Goal: Task Accomplishment & Management: Use online tool/utility

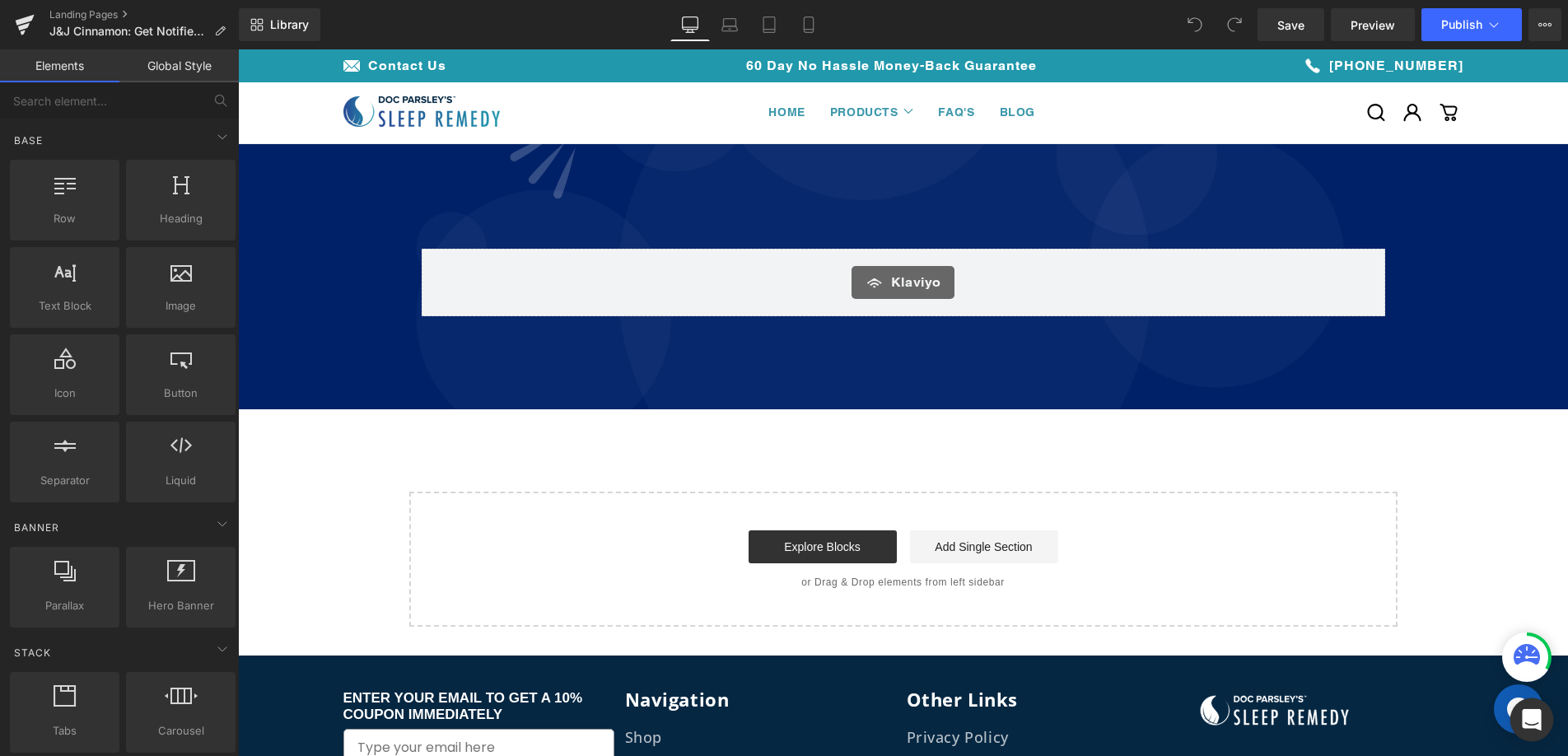
click at [1535, 727] on icon "Open Intercom Messenger" at bounding box center [1532, 719] width 21 height 21
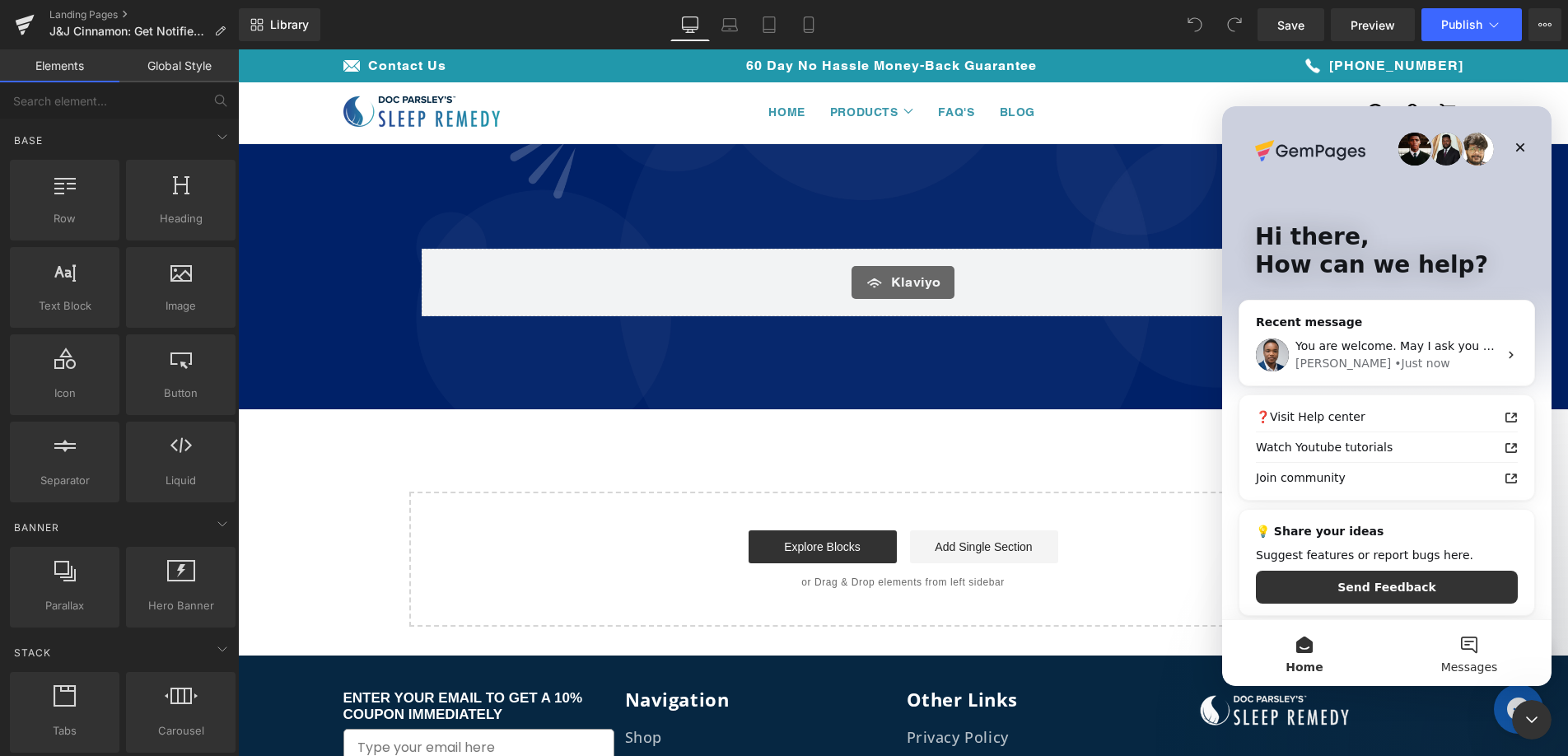
click at [1465, 632] on button "Messages" at bounding box center [1470, 652] width 164 height 66
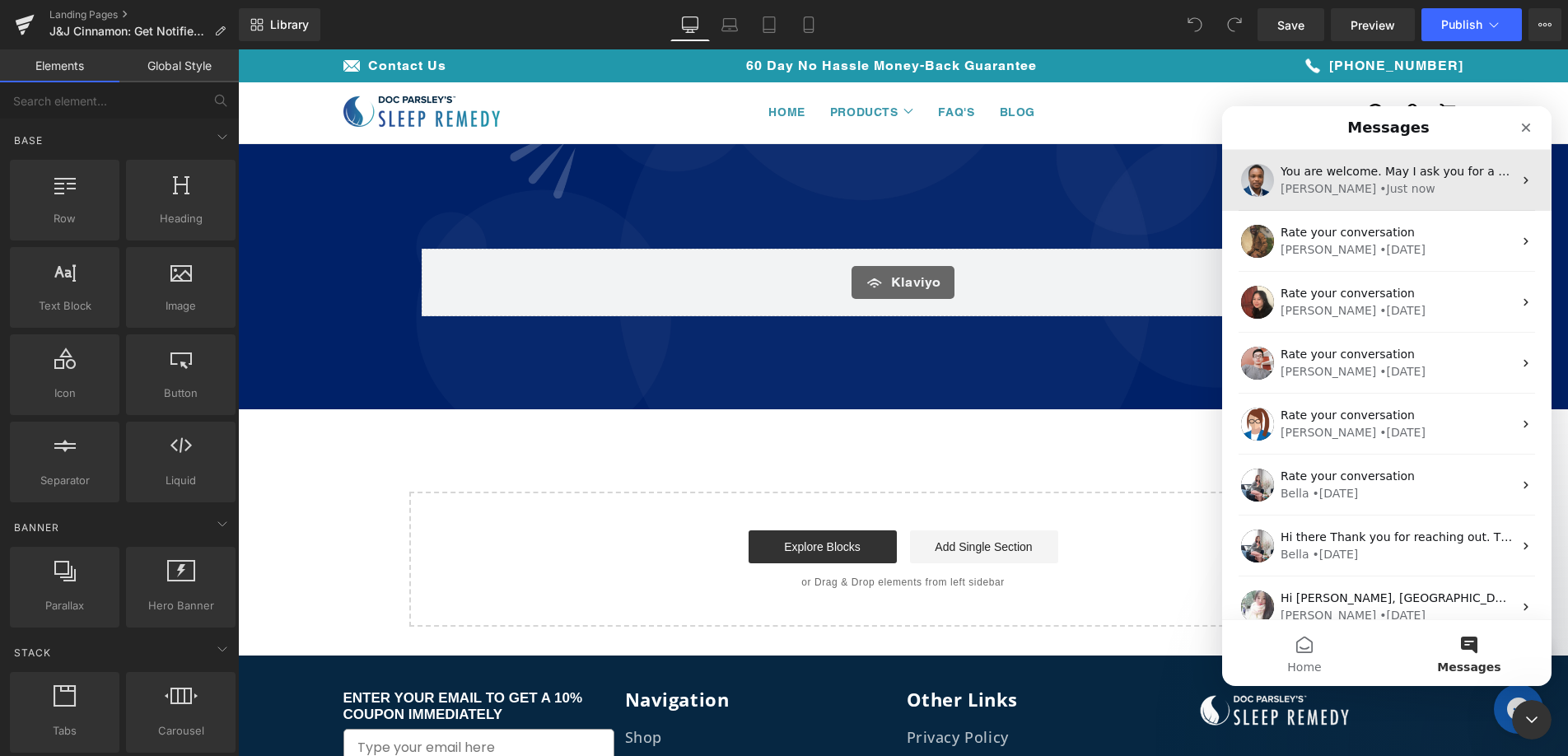
click at [1309, 194] on div "[PERSON_NAME]" at bounding box center [1329, 189] width 96 height 17
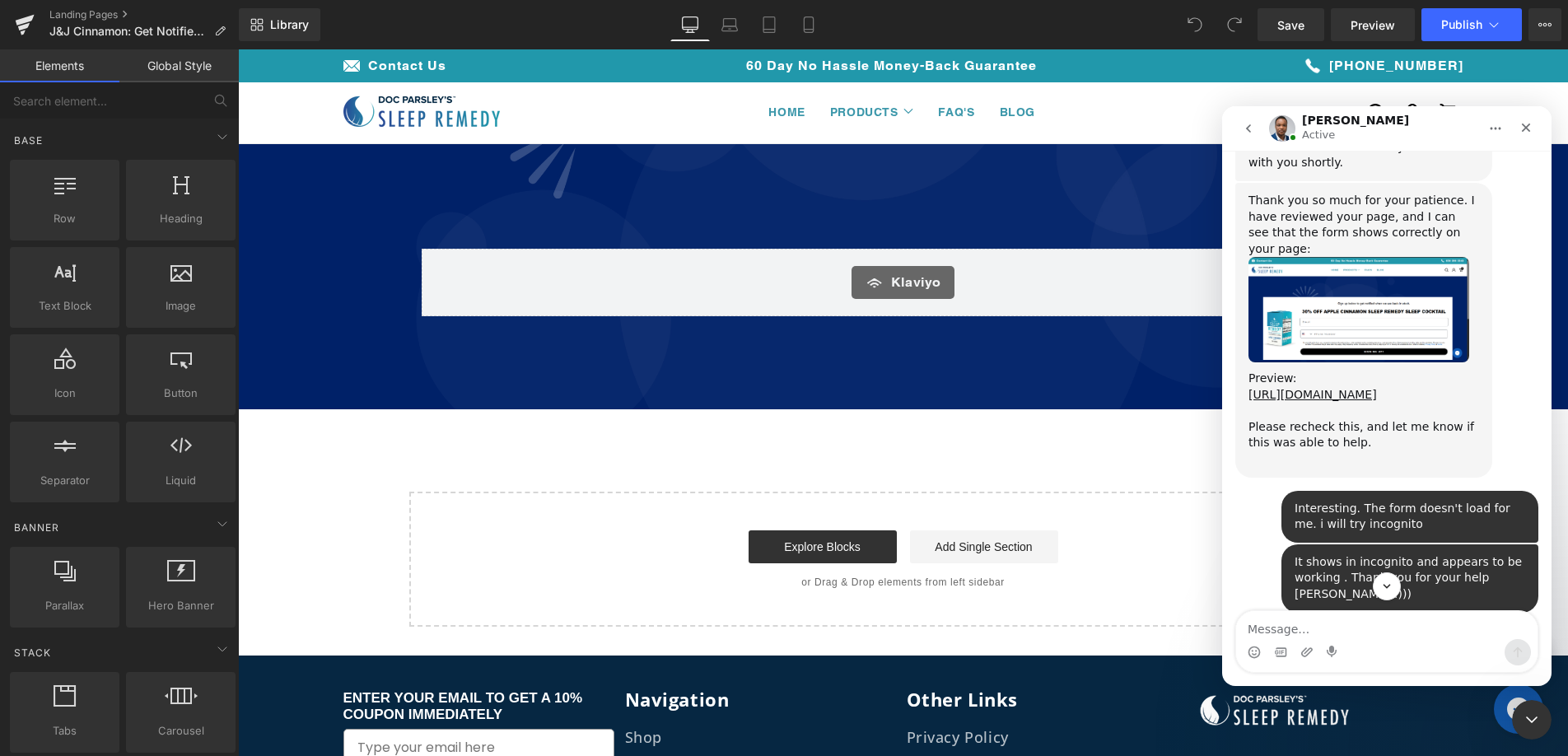
scroll to position [2109, 0]
click at [1338, 389] on link "[URL][DOMAIN_NAME]" at bounding box center [1313, 395] width 128 height 13
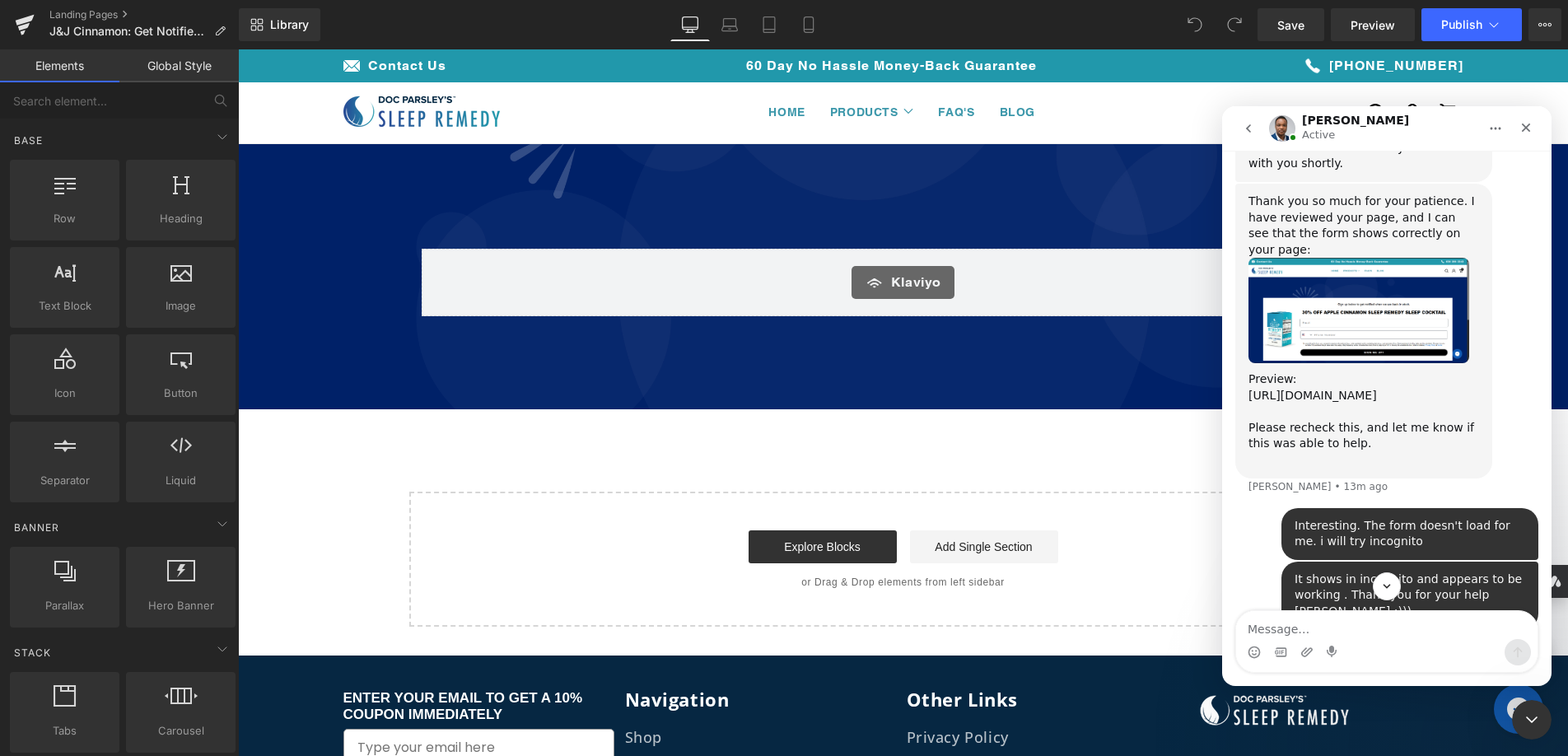
scroll to position [2462, 0]
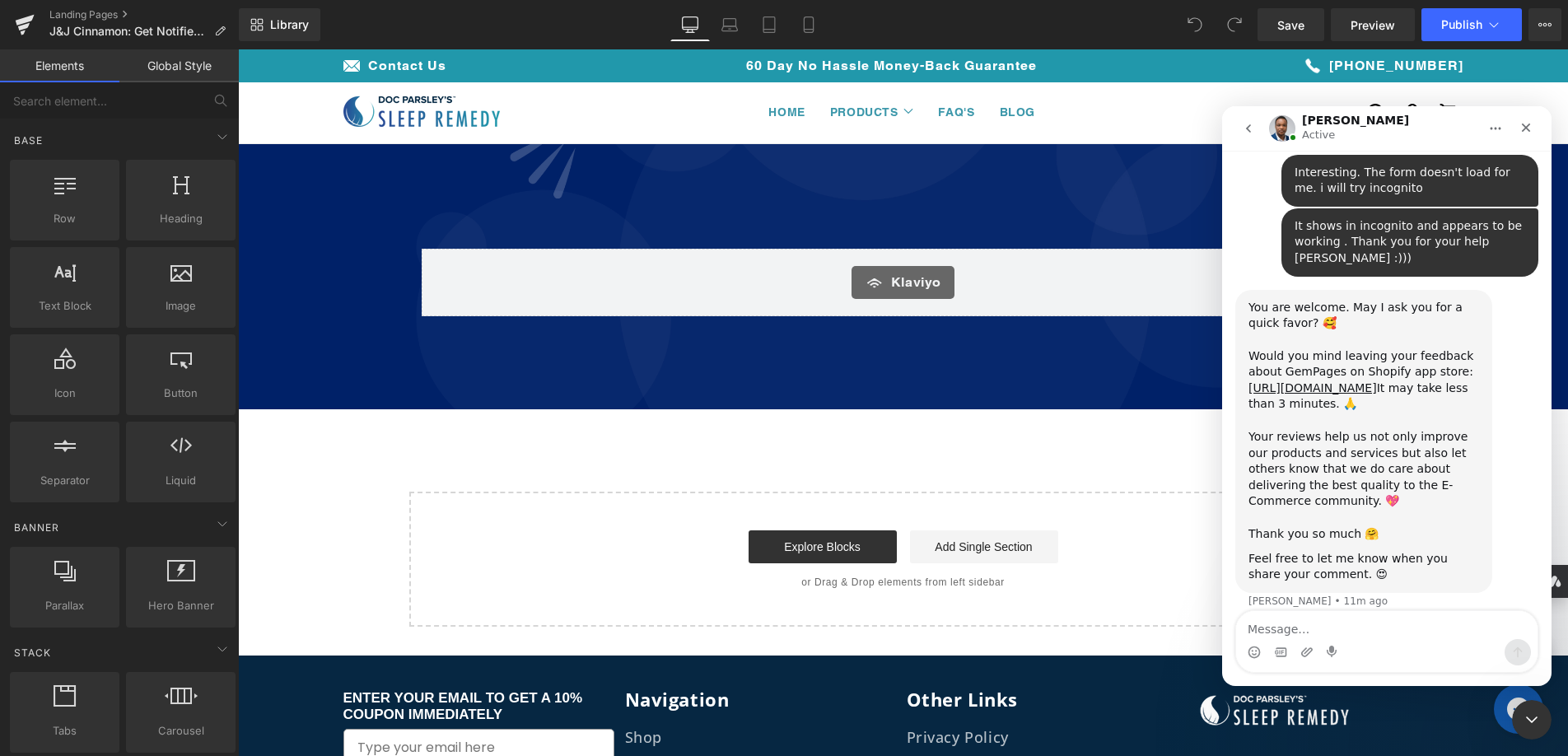
click at [936, 206] on div at bounding box center [784, 353] width 1568 height 706
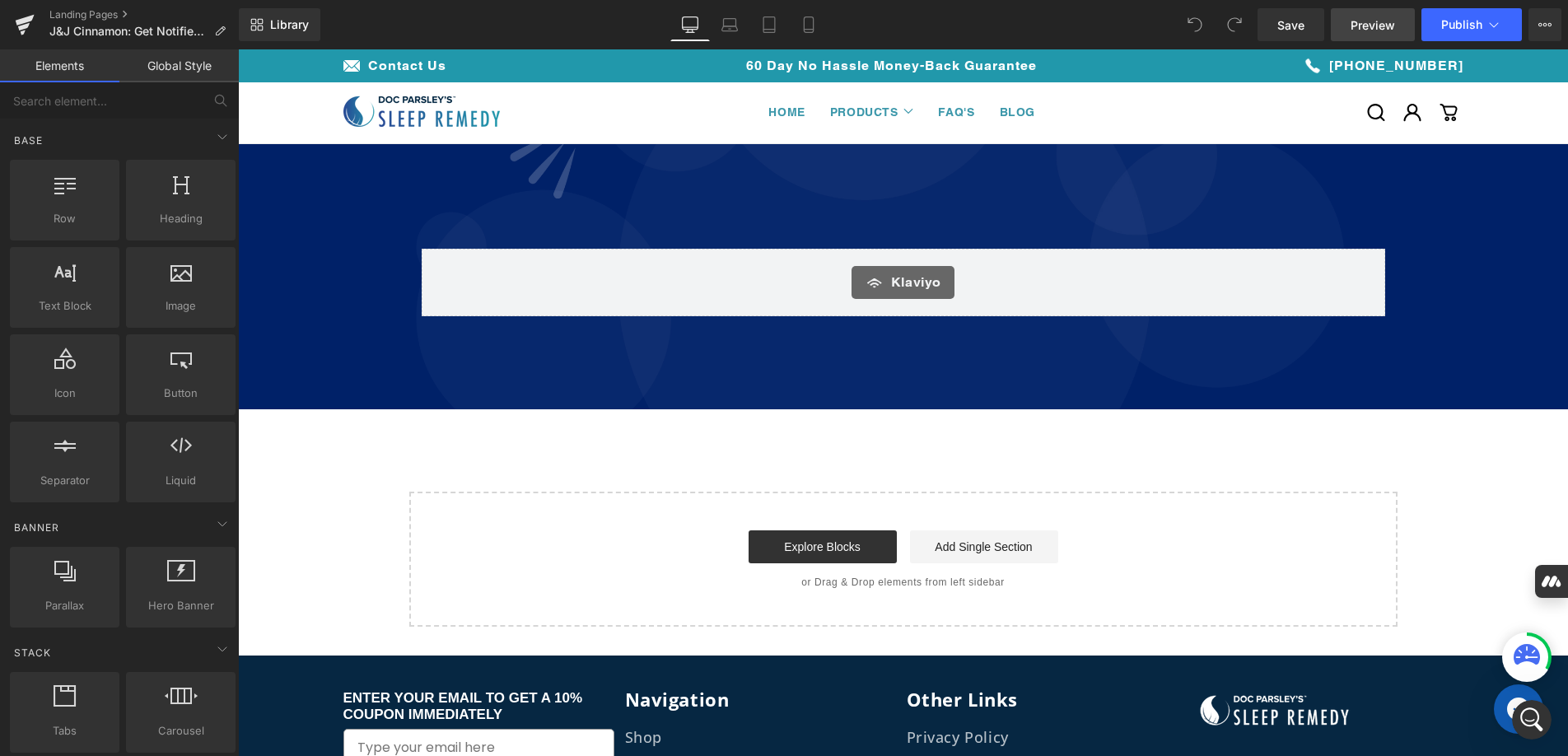
scroll to position [2446, 0]
click at [1388, 25] on span "Preview" at bounding box center [1373, 25] width 45 height 17
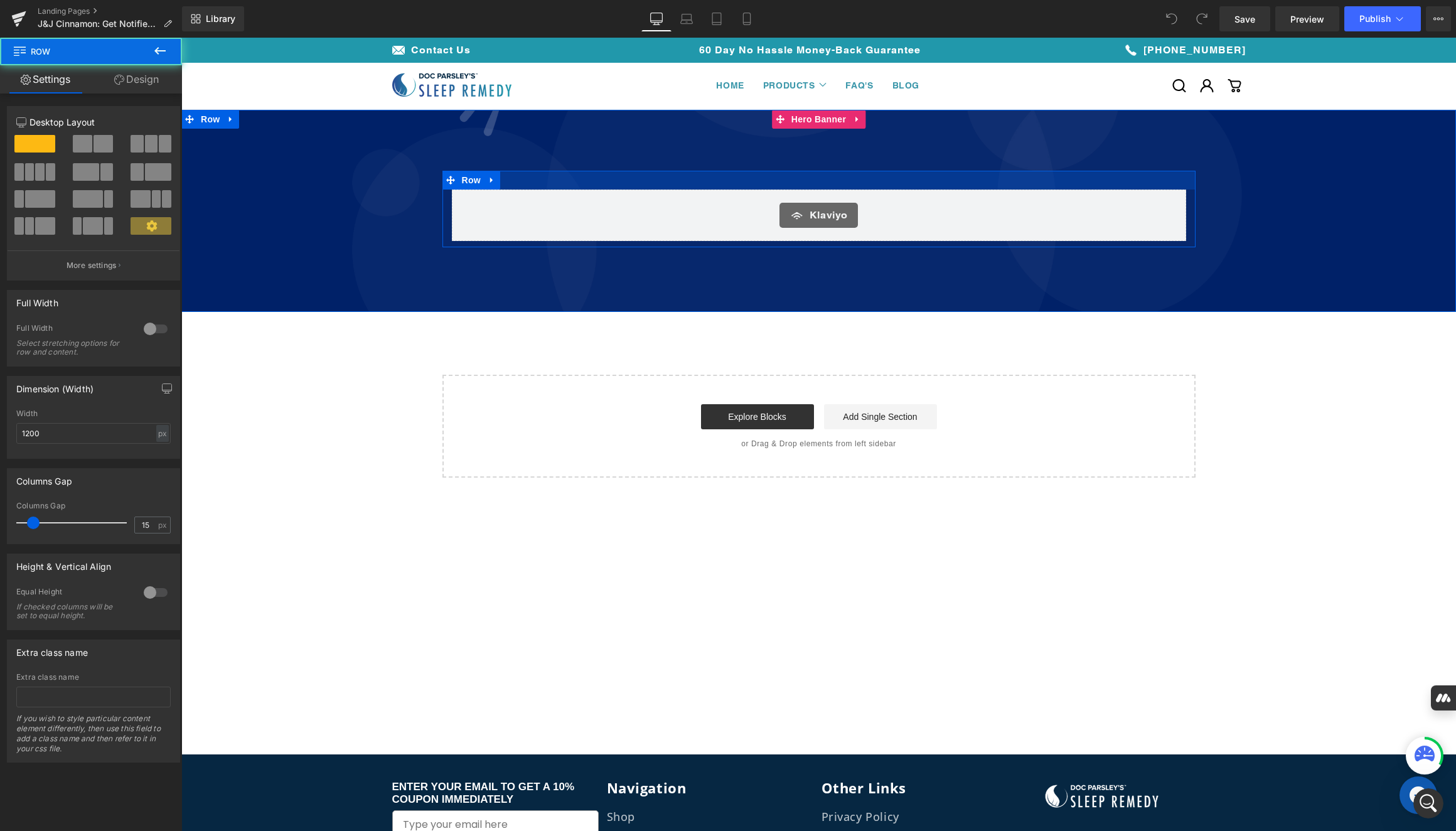
click at [622, 178] on div at bounding box center [819, 180] width 753 height 19
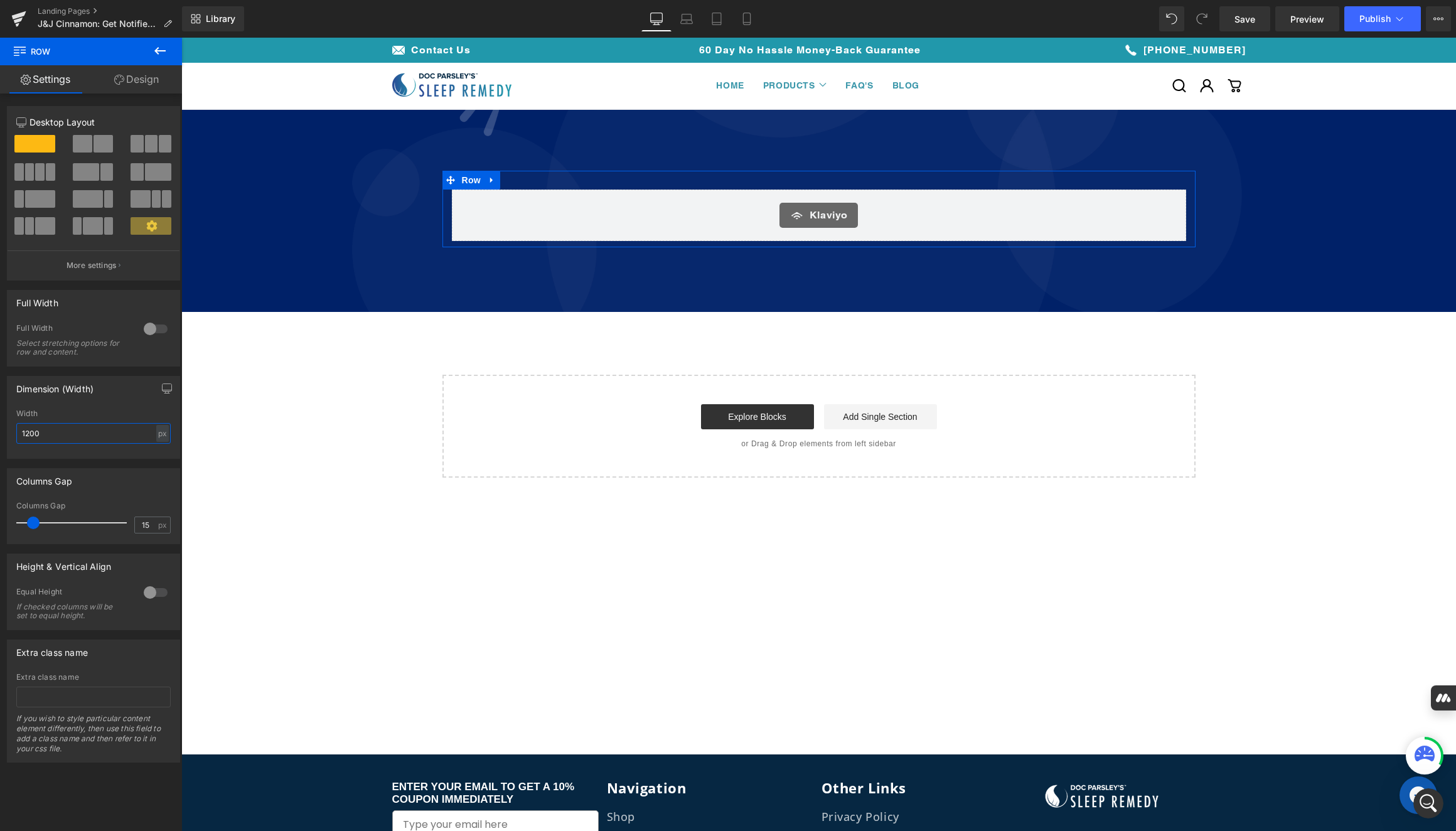
click at [27, 434] on input "1200" at bounding box center [93, 433] width 155 height 21
type input "1000"
click at [1194, 24] on span "Preview" at bounding box center [1307, 19] width 34 height 13
click at [1194, 23] on span "Publish" at bounding box center [1374, 18] width 31 height 10
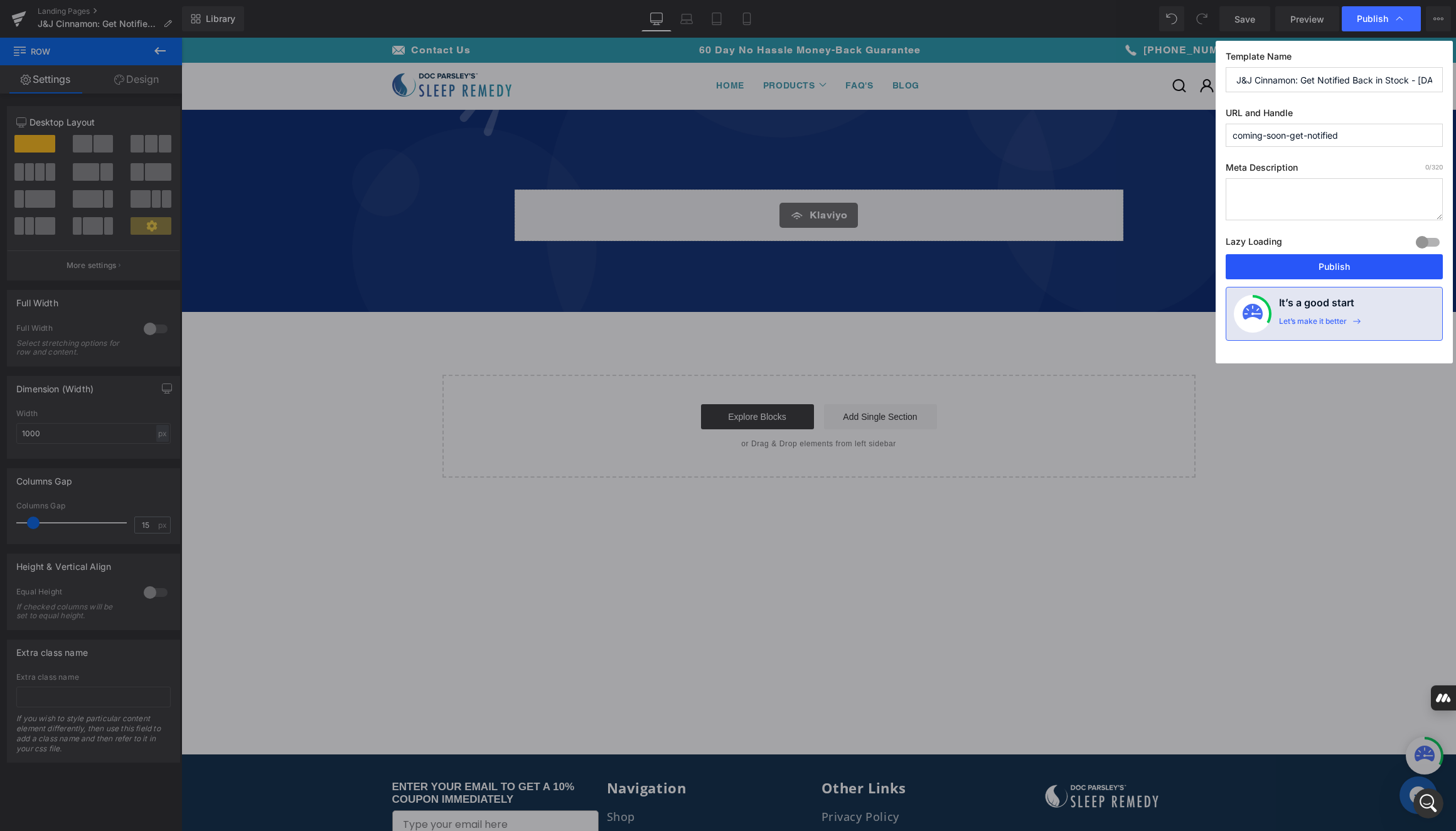
click at [1194, 260] on button "Publish" at bounding box center [1334, 267] width 217 height 25
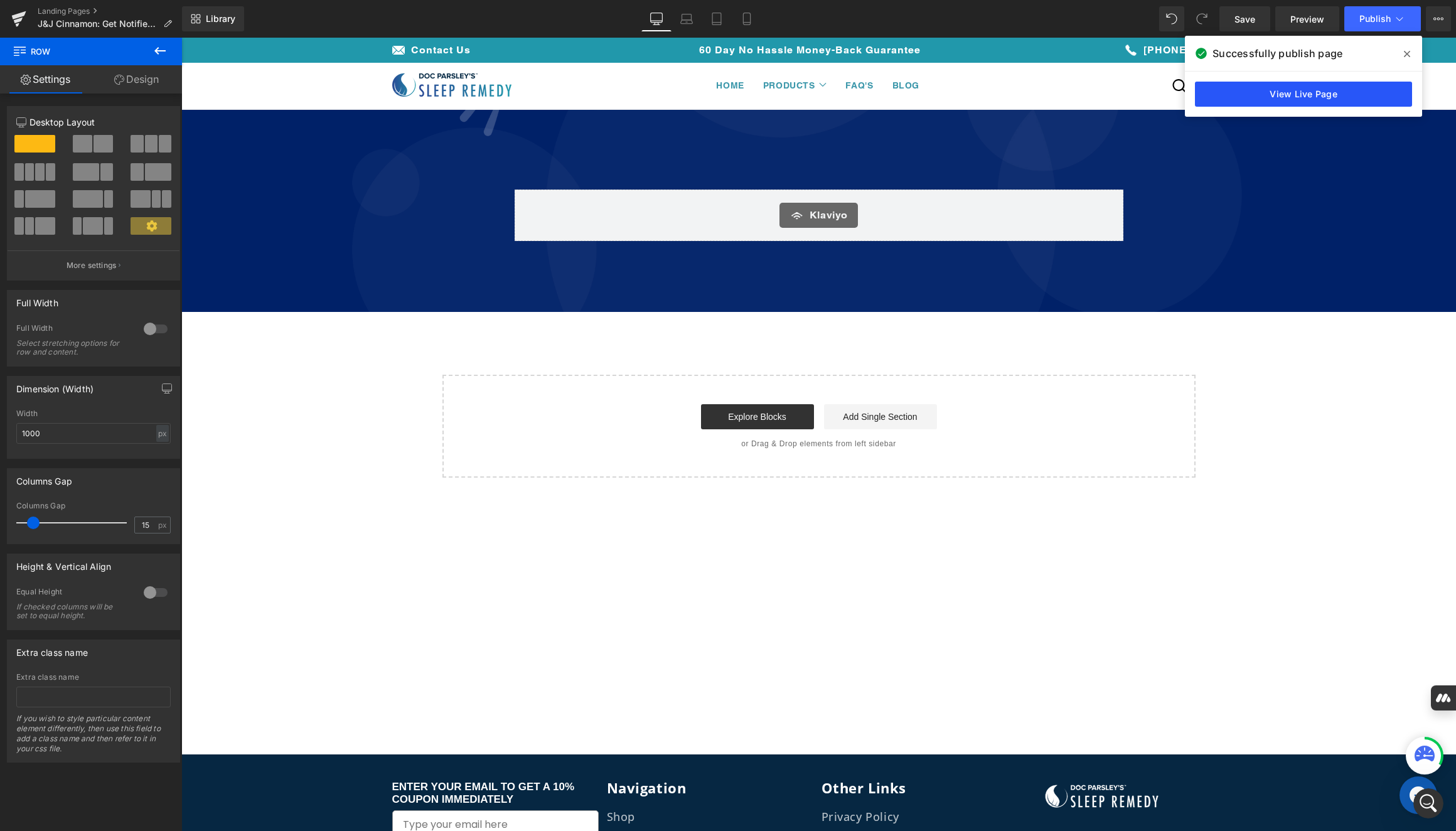
click at [1194, 98] on link "View Live Page" at bounding box center [1303, 94] width 217 height 25
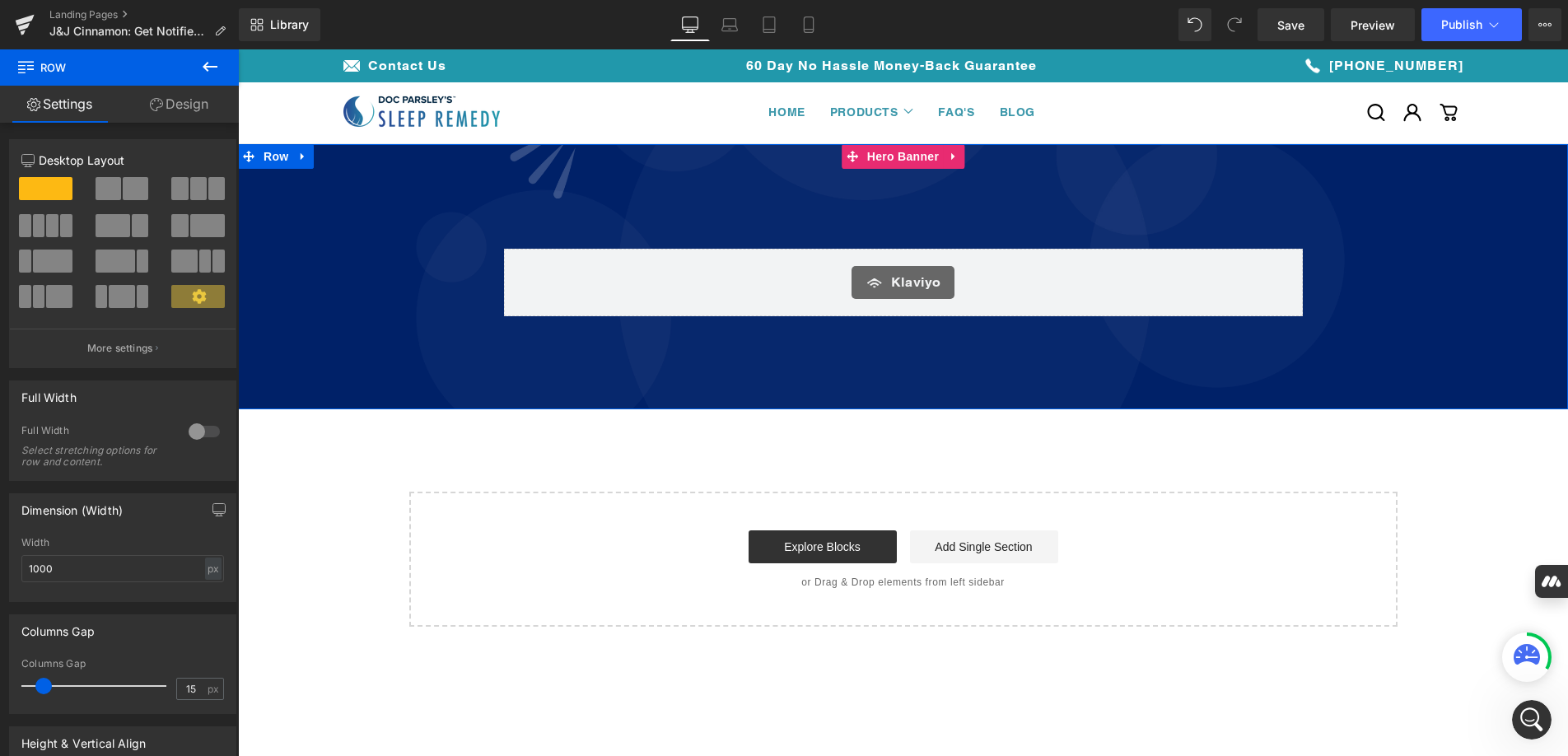
click at [344, 156] on div at bounding box center [903, 277] width 1330 height 265
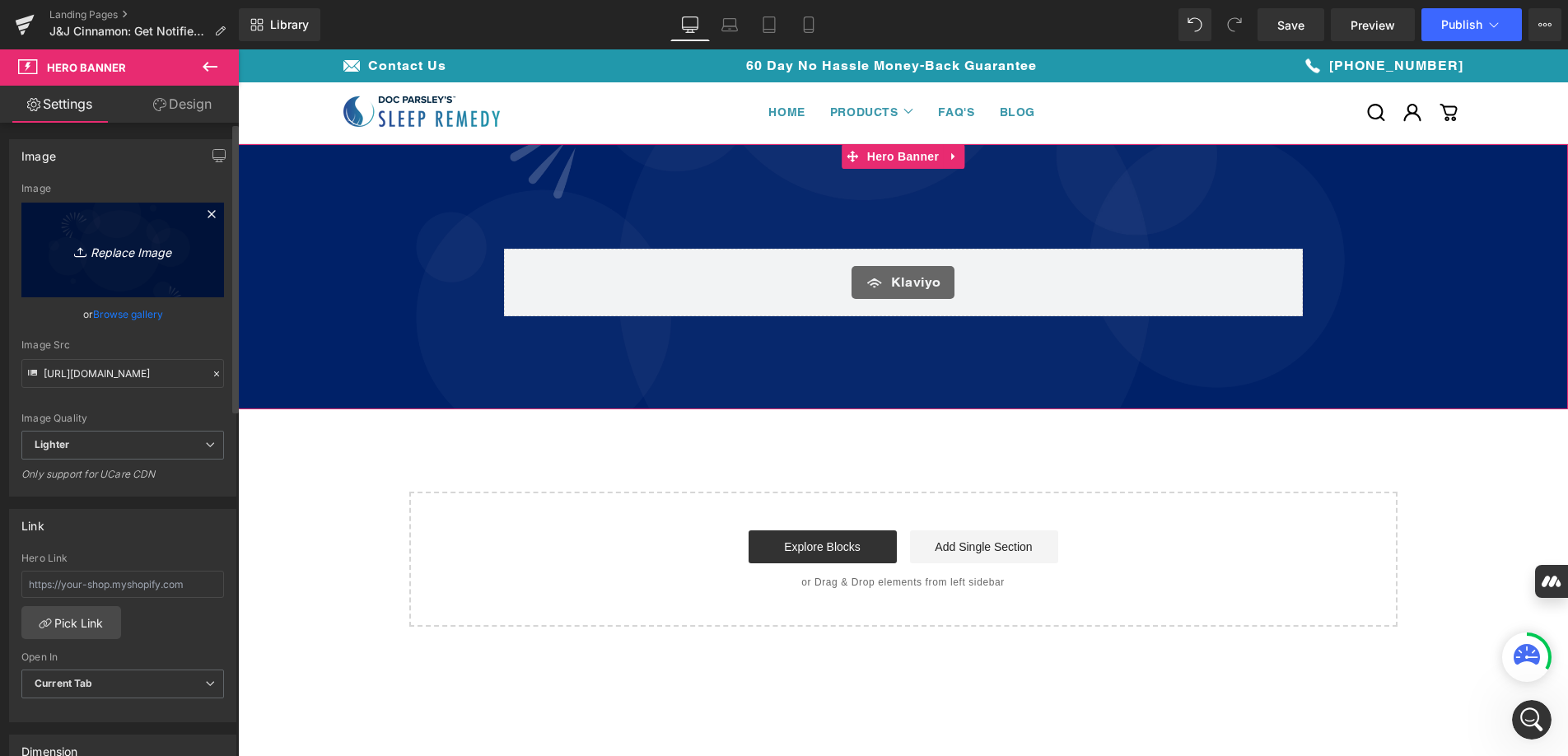
click at [92, 226] on link "Replace Image" at bounding box center [122, 250] width 203 height 95
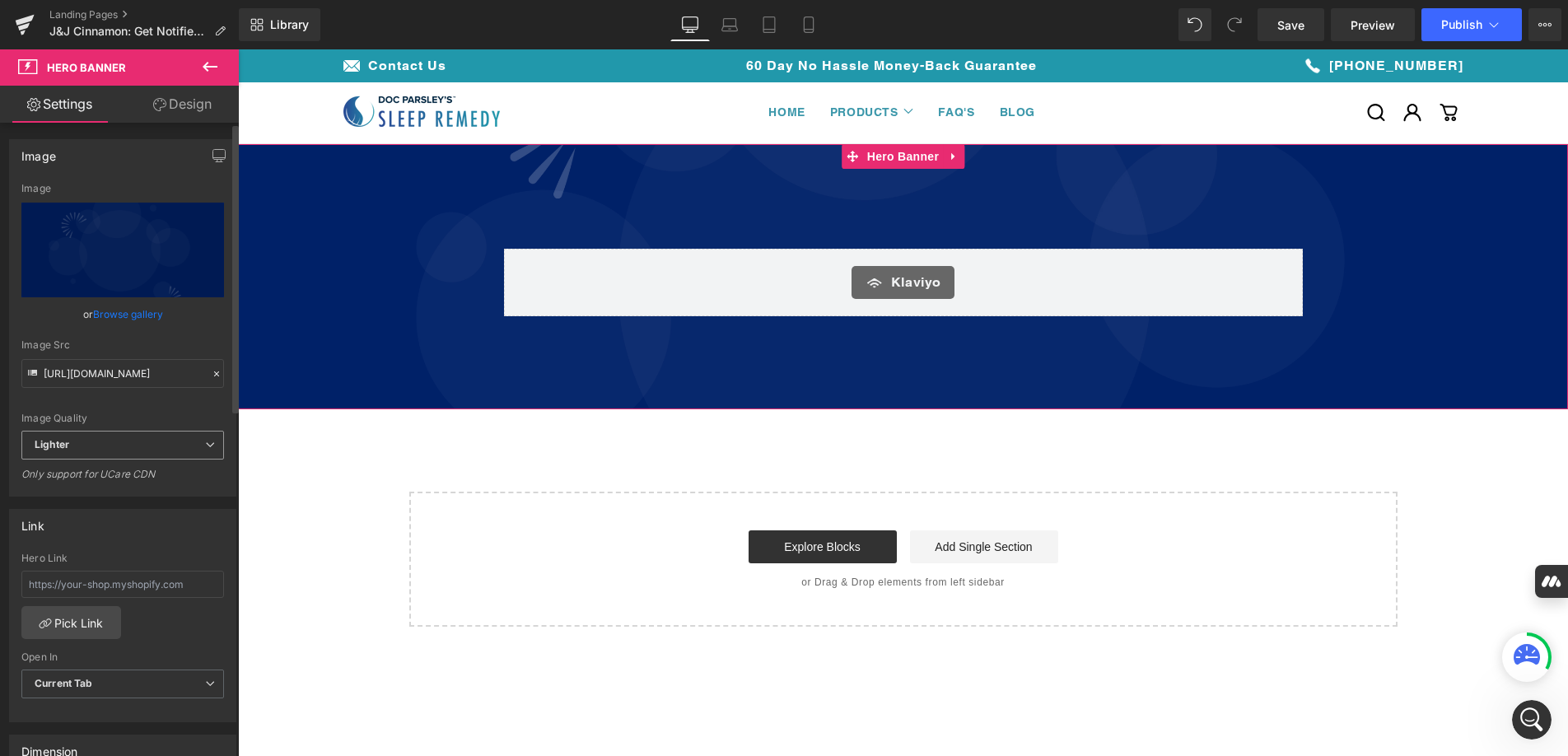
click at [164, 443] on span "Lighter" at bounding box center [122, 445] width 203 height 29
click at [137, 505] on li "Lightest" at bounding box center [119, 498] width 196 height 25
type input "[URL][DOMAIN_NAME]"
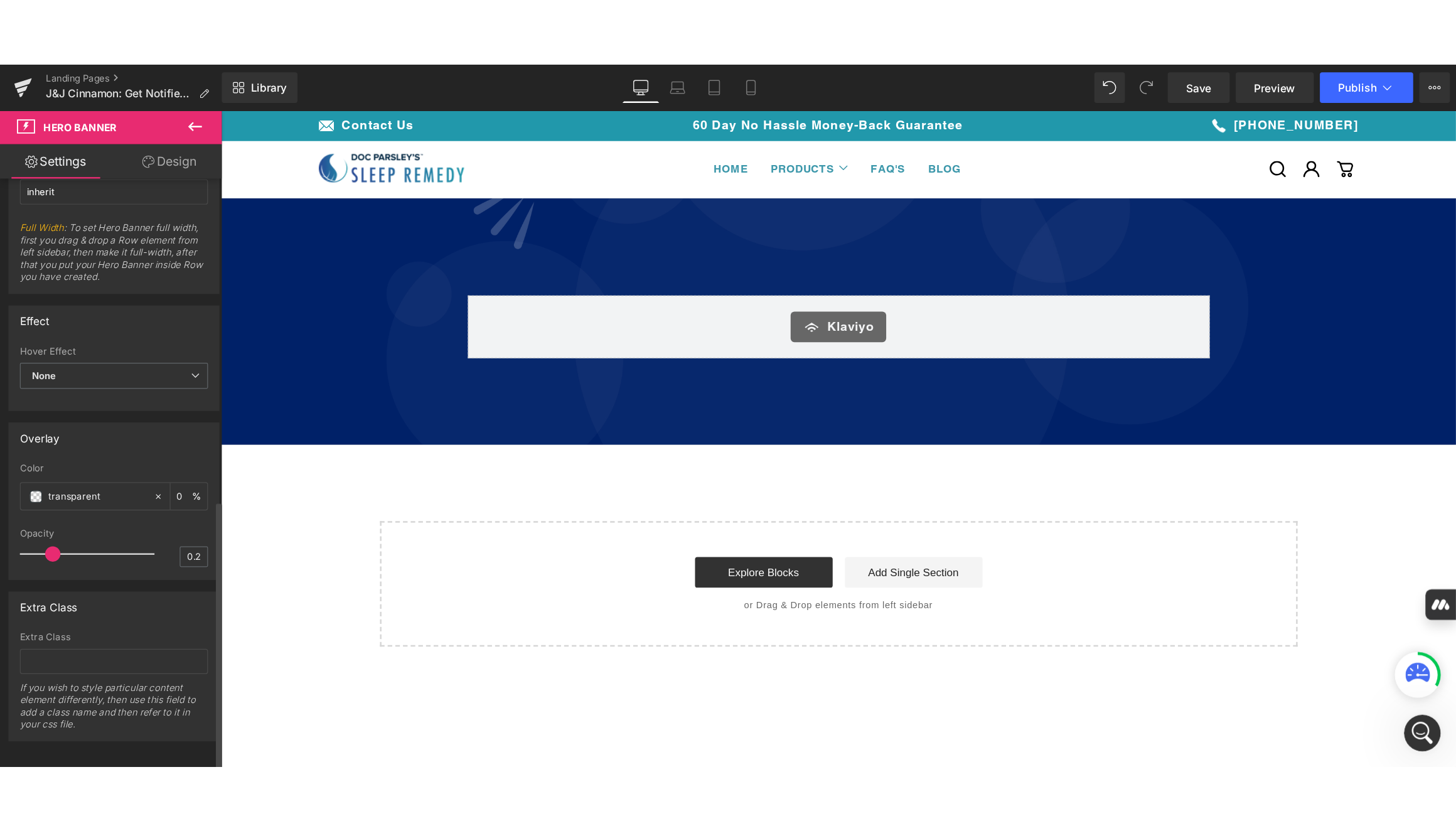
scroll to position [579, 0]
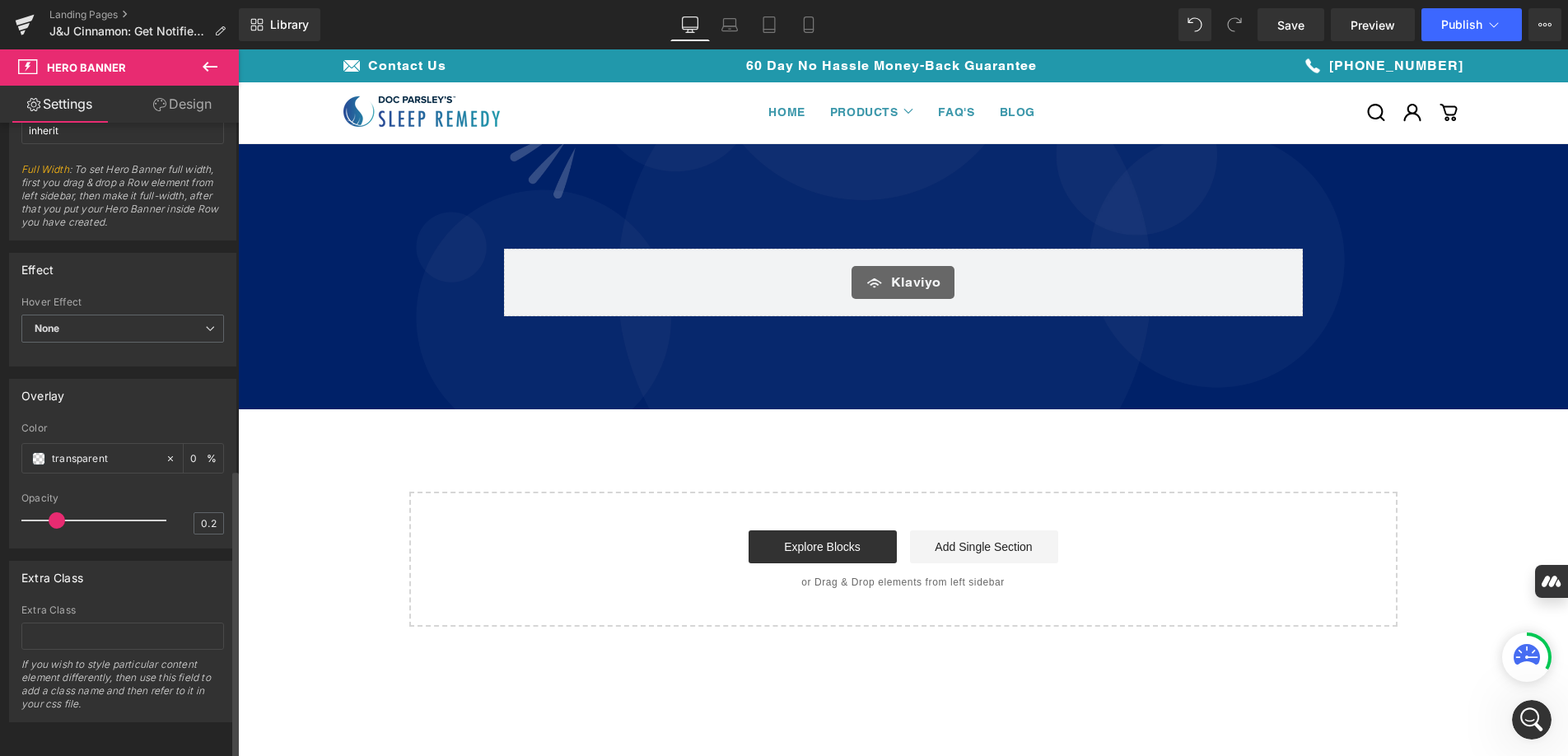
click at [190, 449] on input "0" at bounding box center [198, 457] width 16 height 18
click at [37, 452] on span at bounding box center [39, 458] width 13 height 13
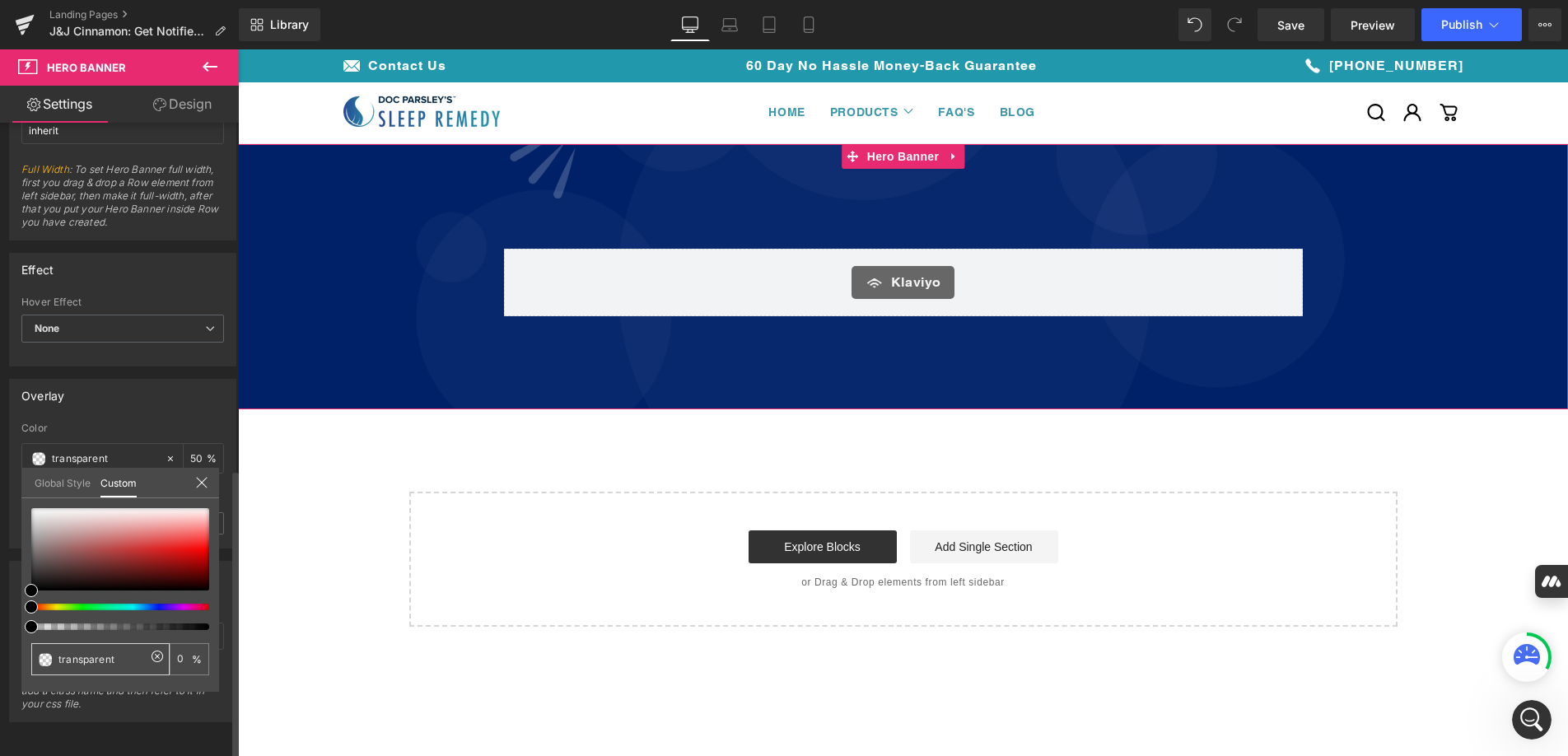
click at [86, 670] on div "transparent" at bounding box center [101, 659] width 139 height 33
click at [86, 665] on input "transparent" at bounding box center [102, 659] width 87 height 17
paste input "2198AB"
type input "0"
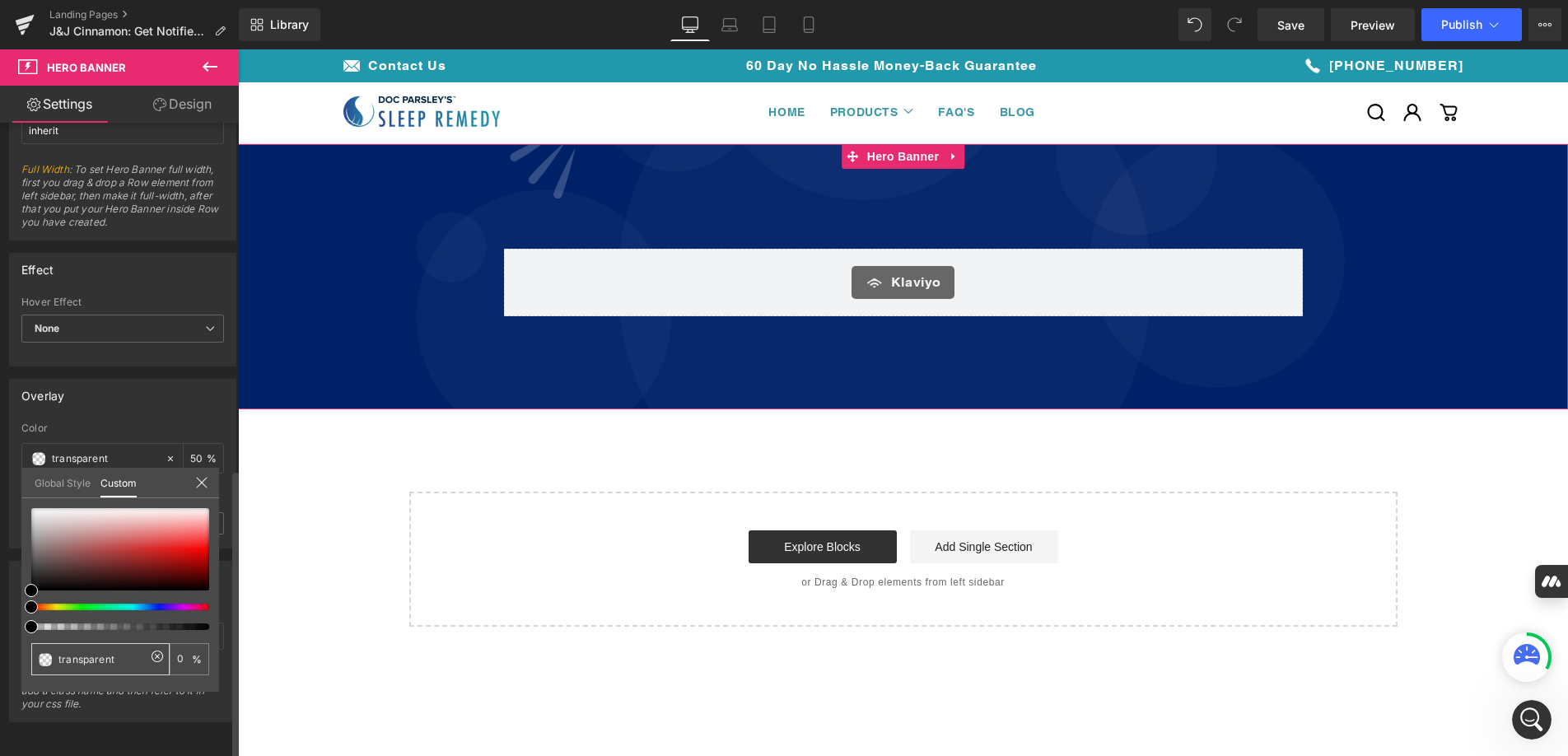
type input "2198AB"
type input "100"
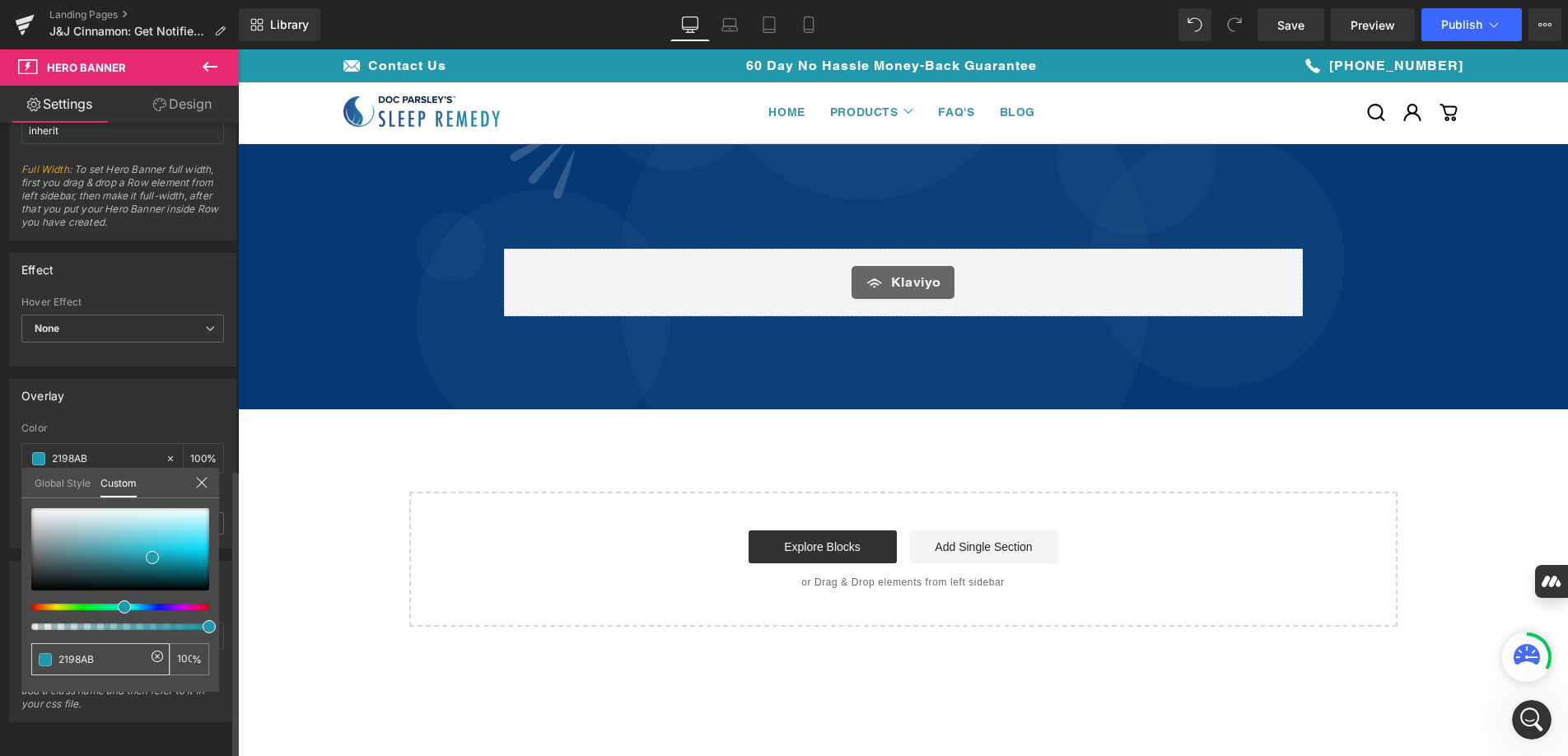
type input "transparent"
type input "0"
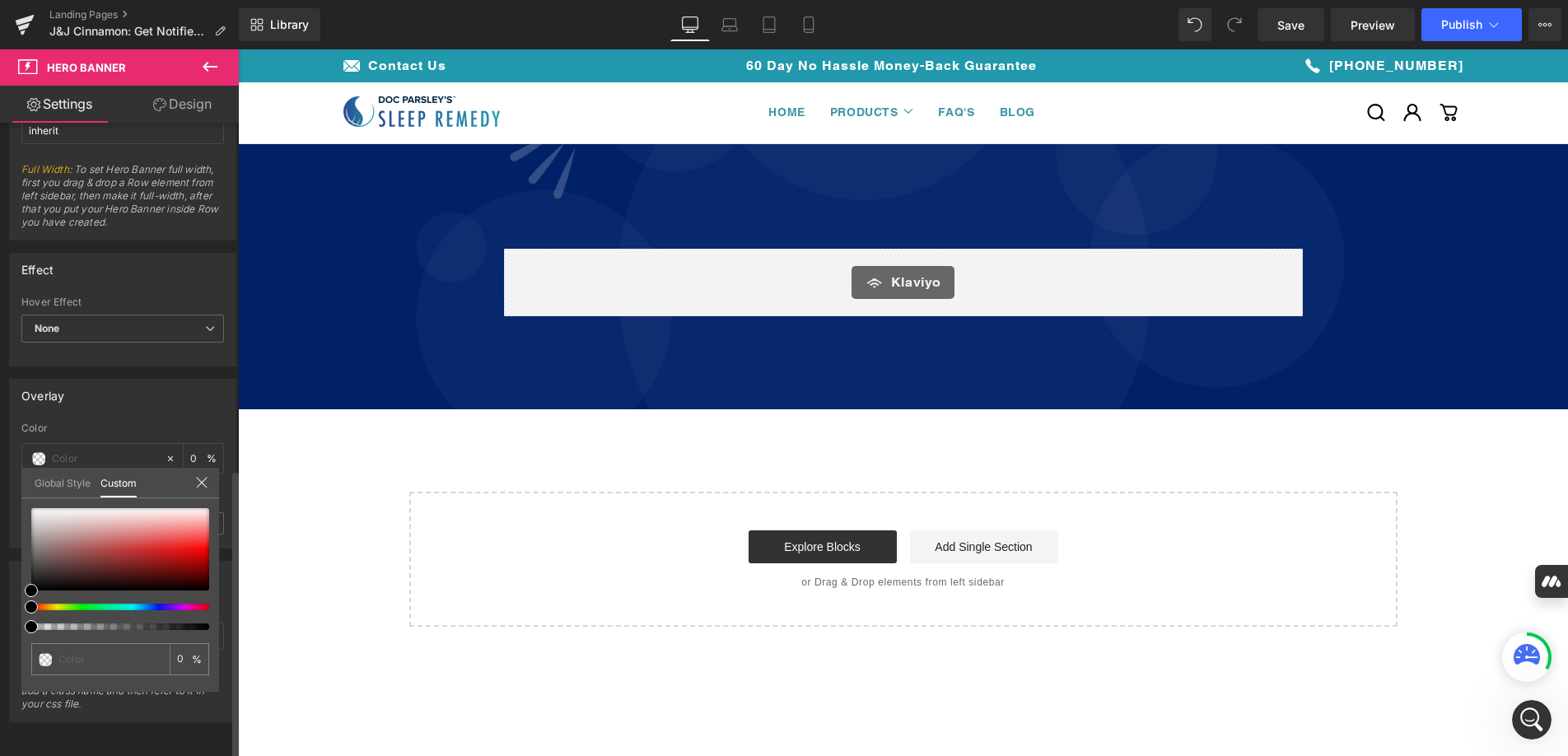
type input "#000000"
type input "3"
type input "#000000"
type input "3"
type input "20"
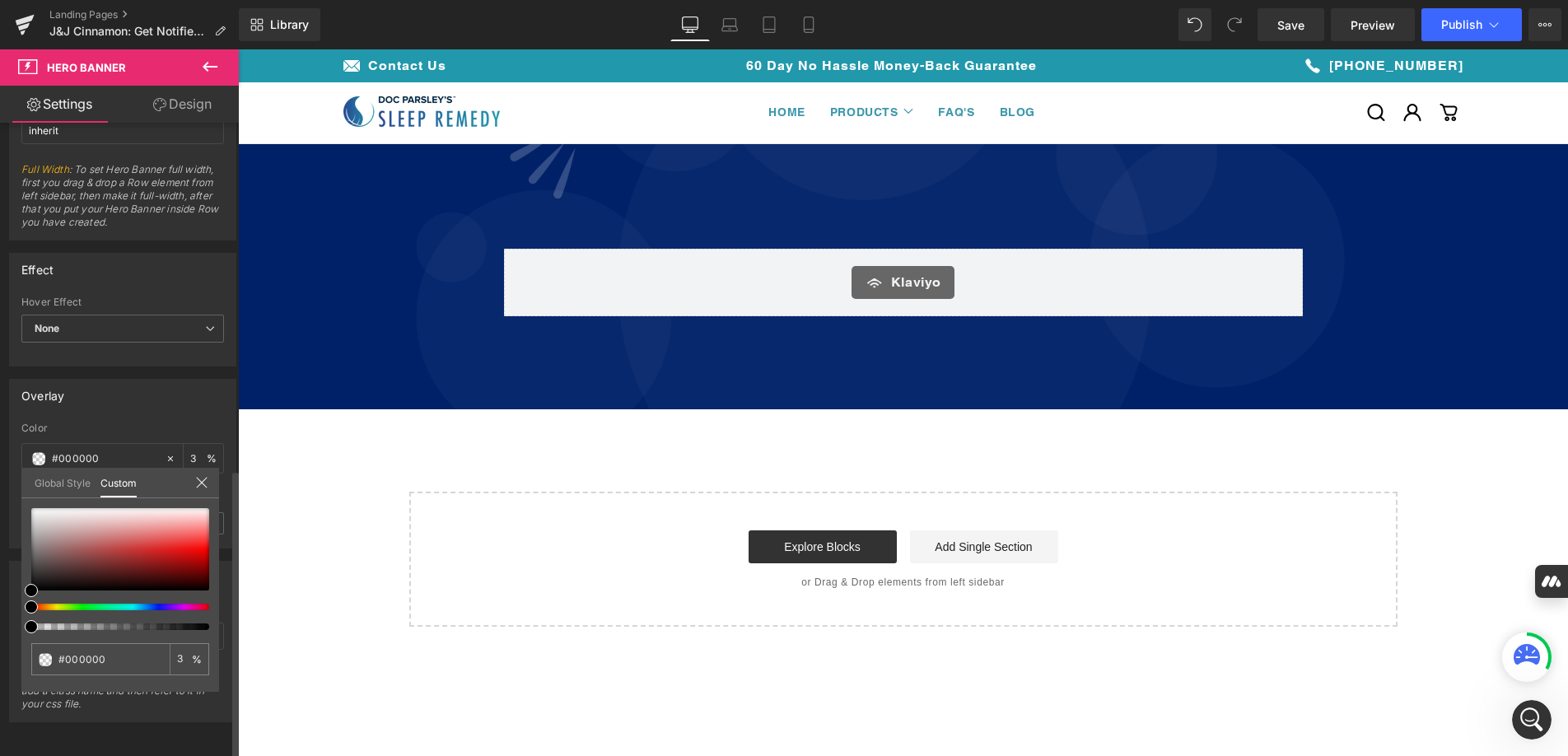
type input "20"
type input "44"
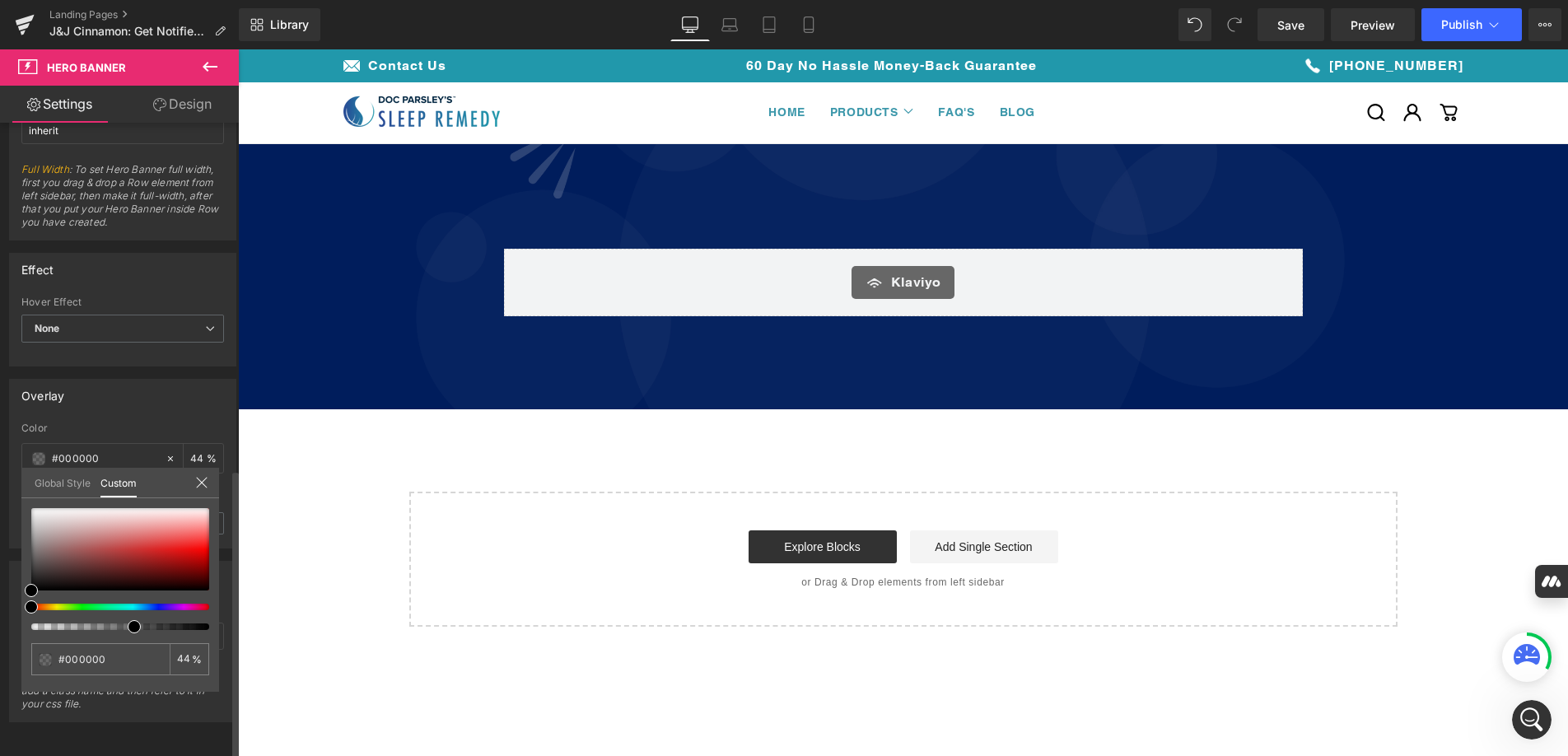
type input "58"
type input "73"
type input "88"
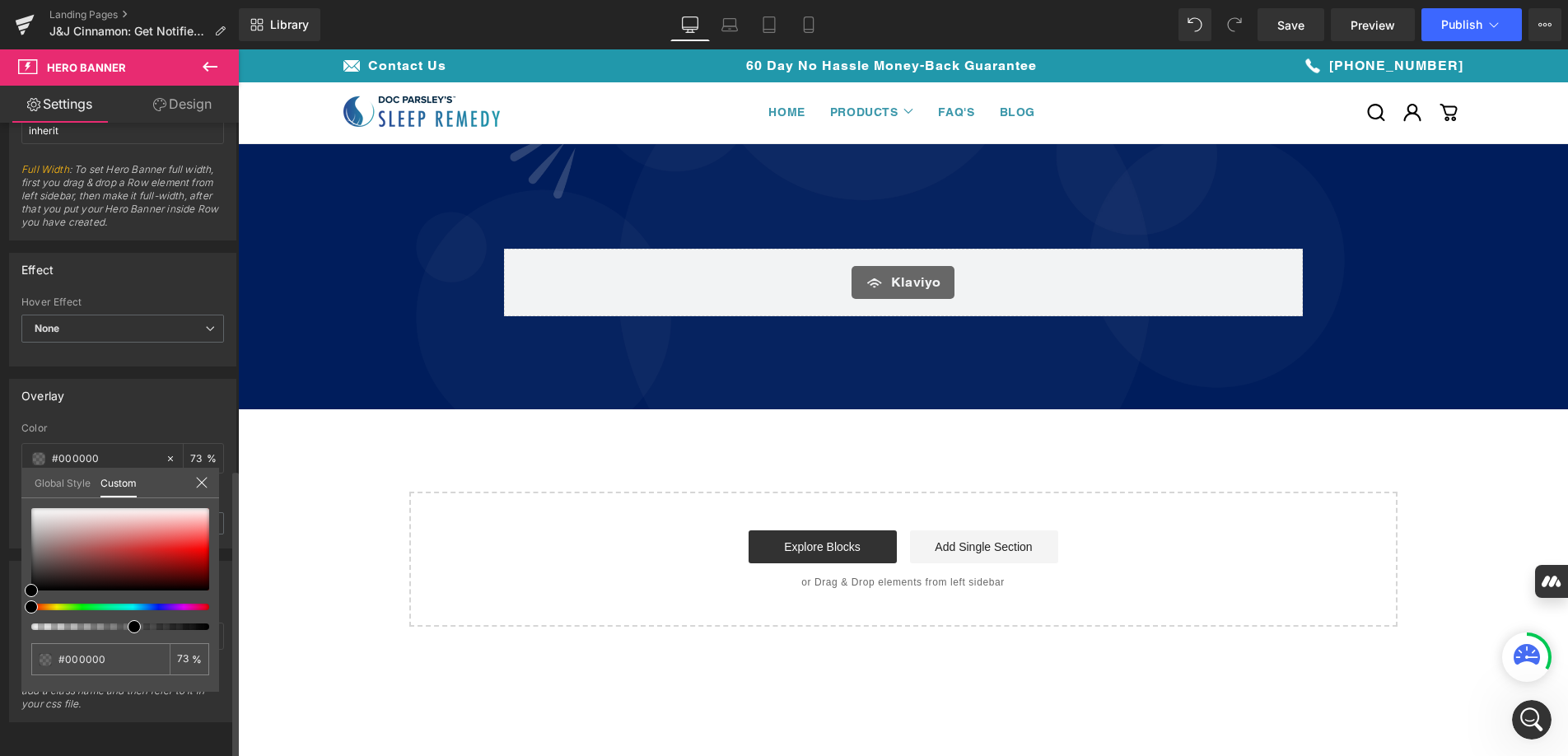
type input "88"
type input "93"
type input "99"
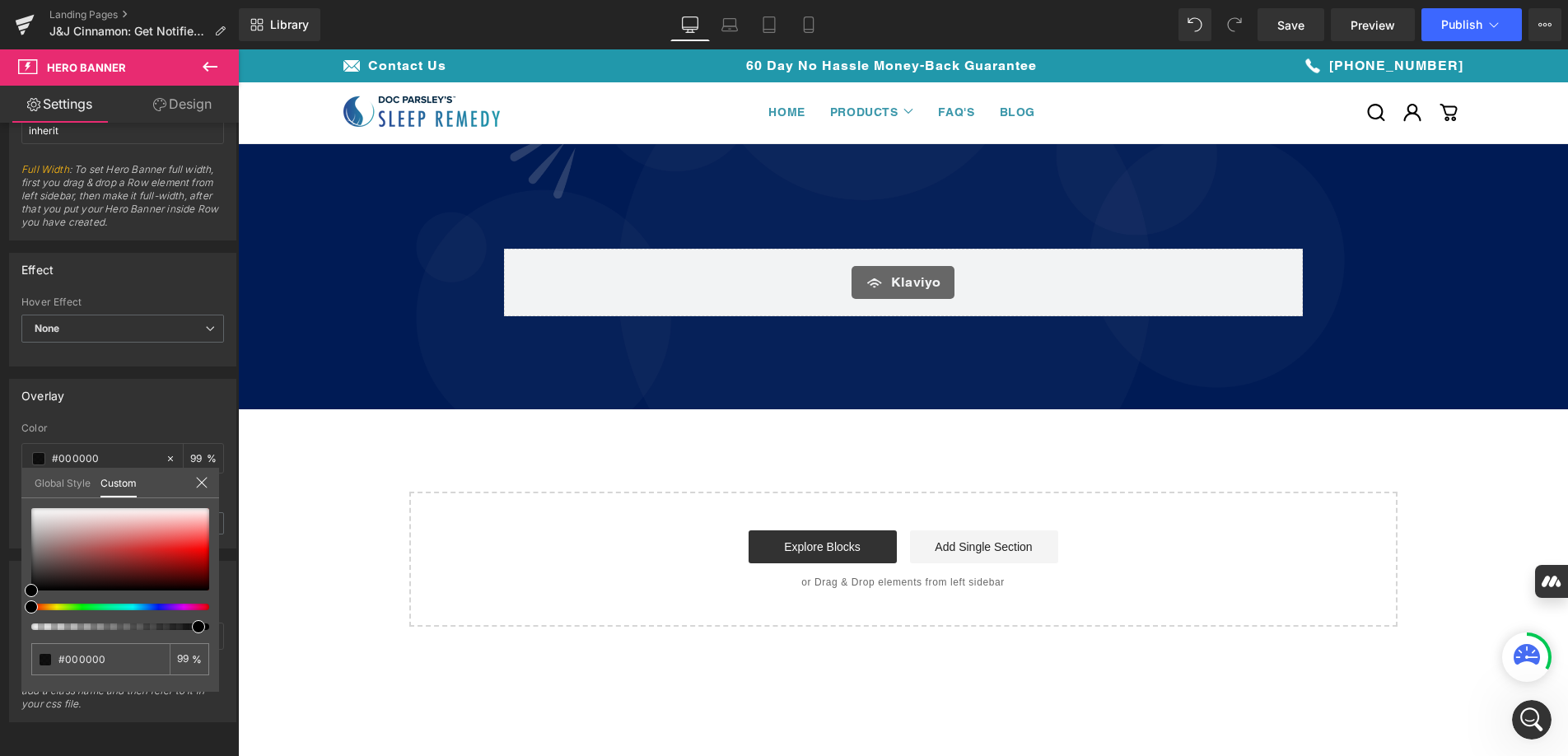
type input "100"
type input "97"
type input "76"
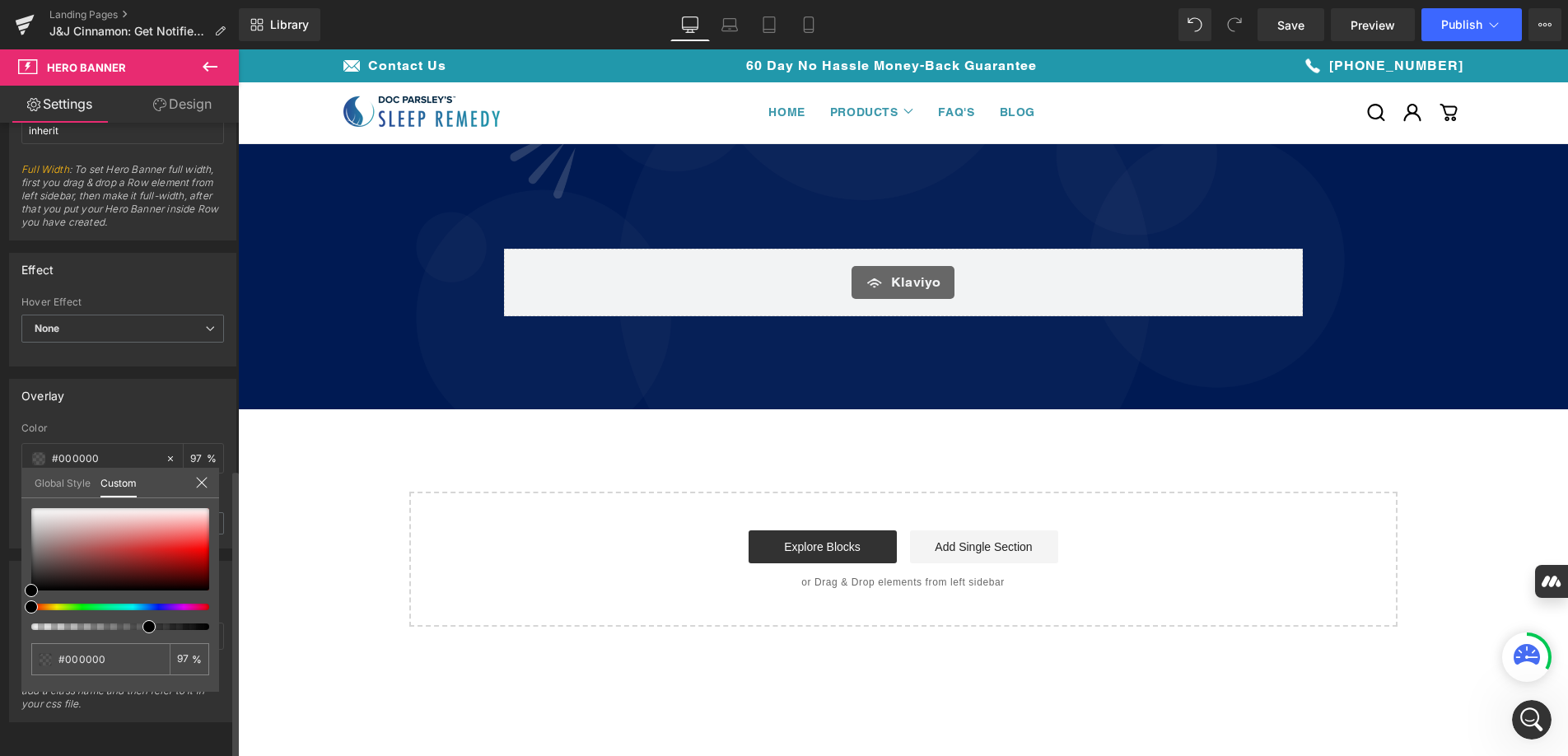
type input "76"
type input "66"
type input "48"
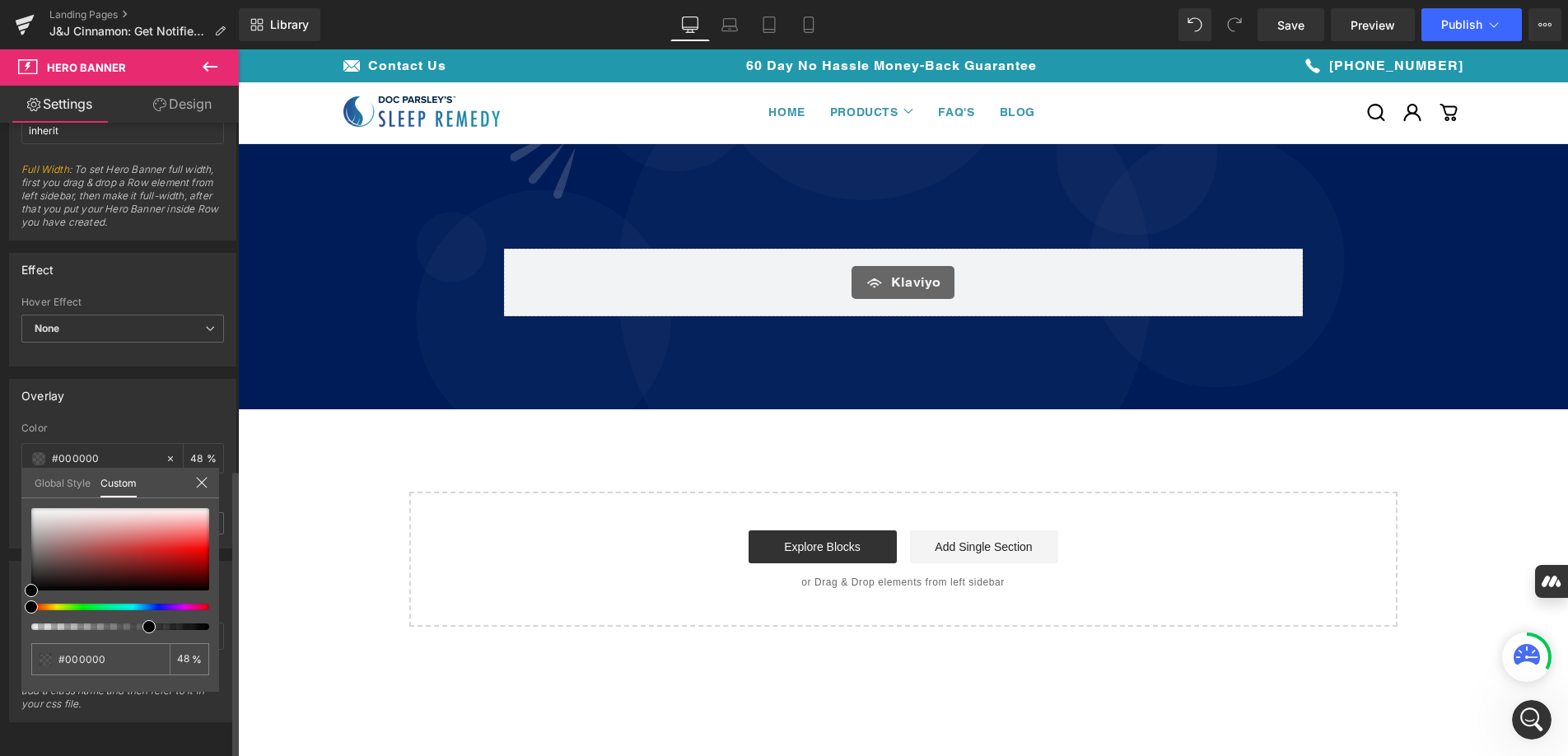
type input "30"
type input "10"
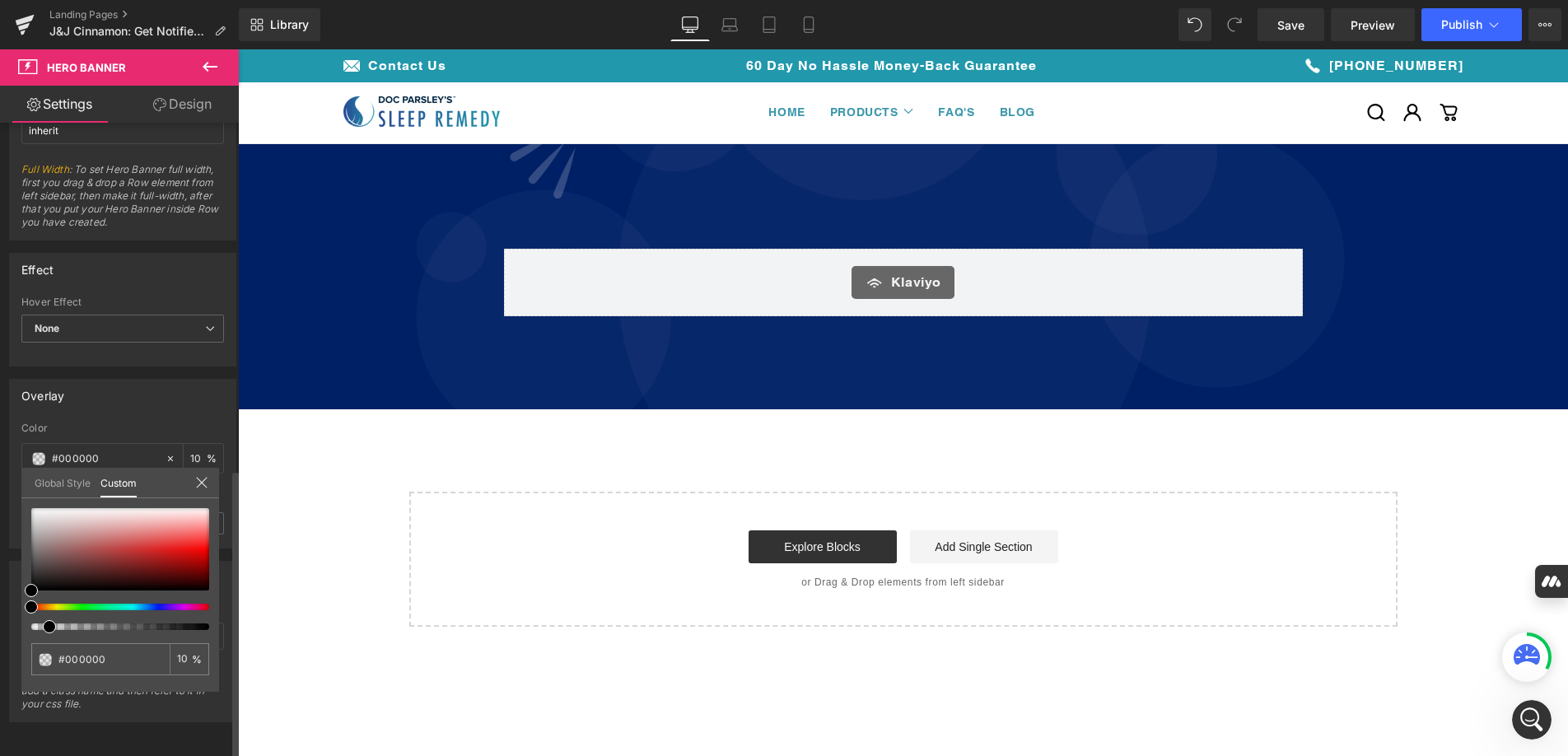
type input "0"
drag, startPoint x: 33, startPoint y: 627, endPoint x: 8, endPoint y: 639, distance: 27.7
click at [8, 549] on div "Overlay rgba(0, 0, 0, 0) Color #000000 0 % 0.2 Opacity 0.2 Global Style Custom …" at bounding box center [123, 457] width 247 height 182
click at [96, 662] on input "#000000" at bounding box center [102, 659] width 87 height 17
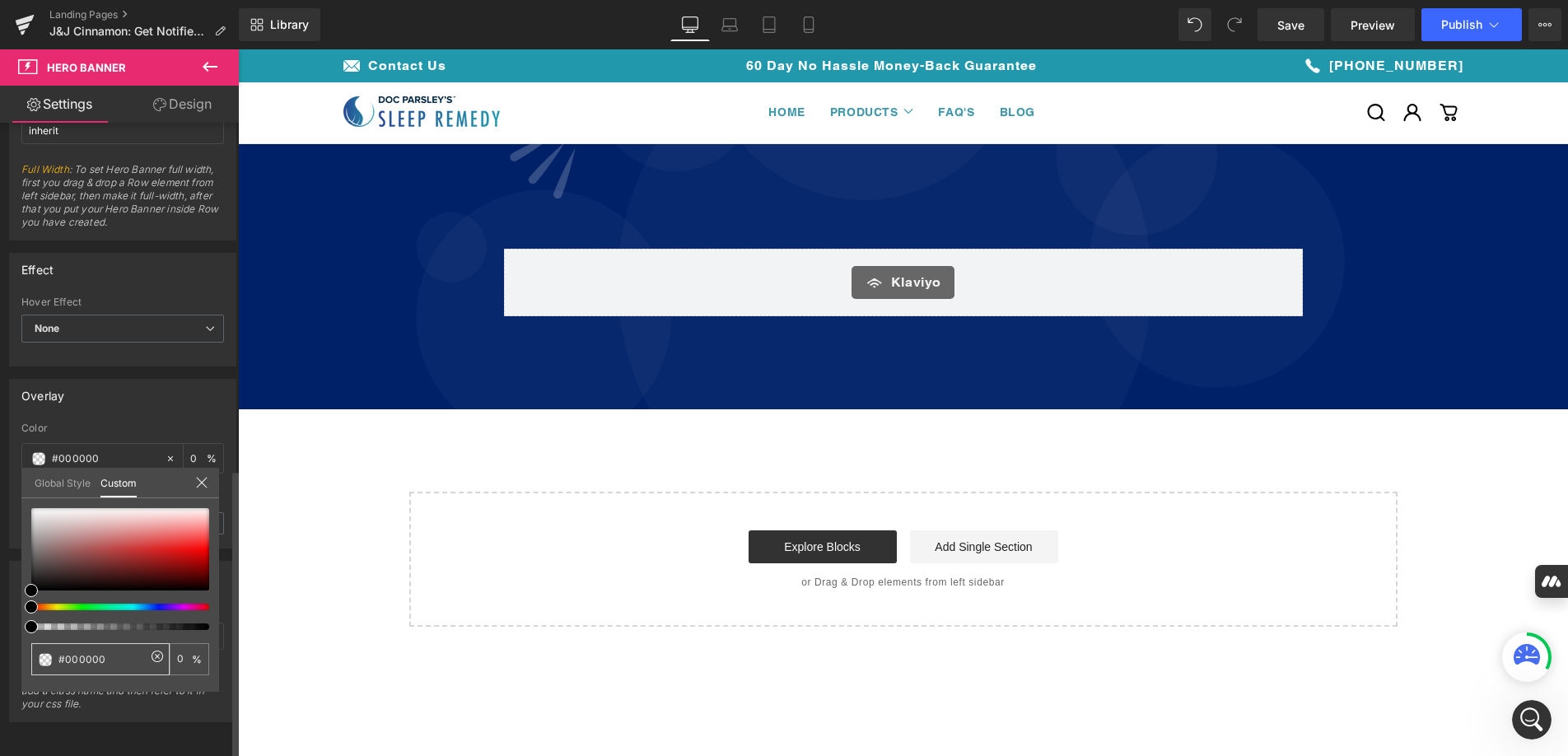
click at [96, 662] on input "#000000" at bounding box center [102, 659] width 87 height 17
paste input "2198AB"
type input "#2198AB"
type input "100"
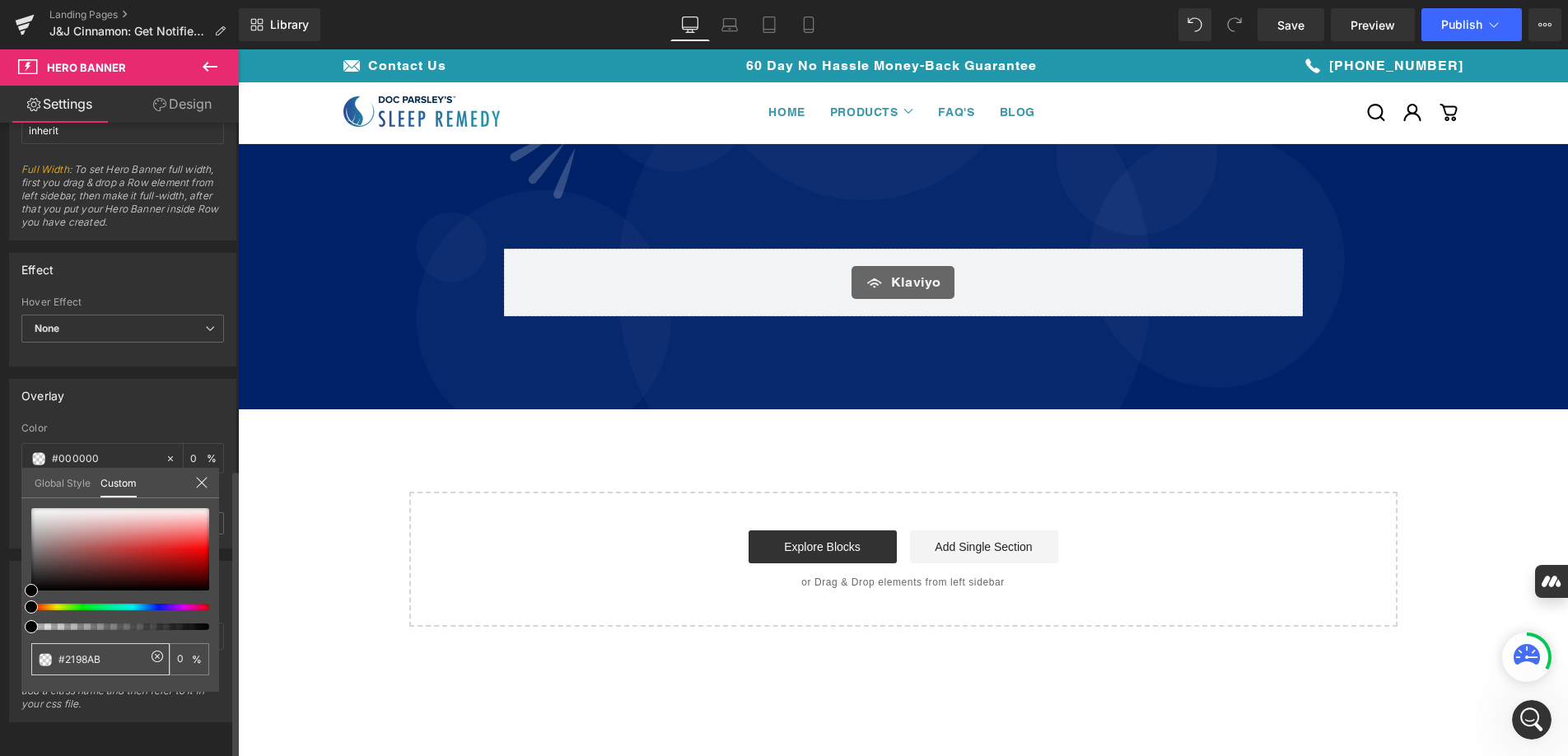
type input "100"
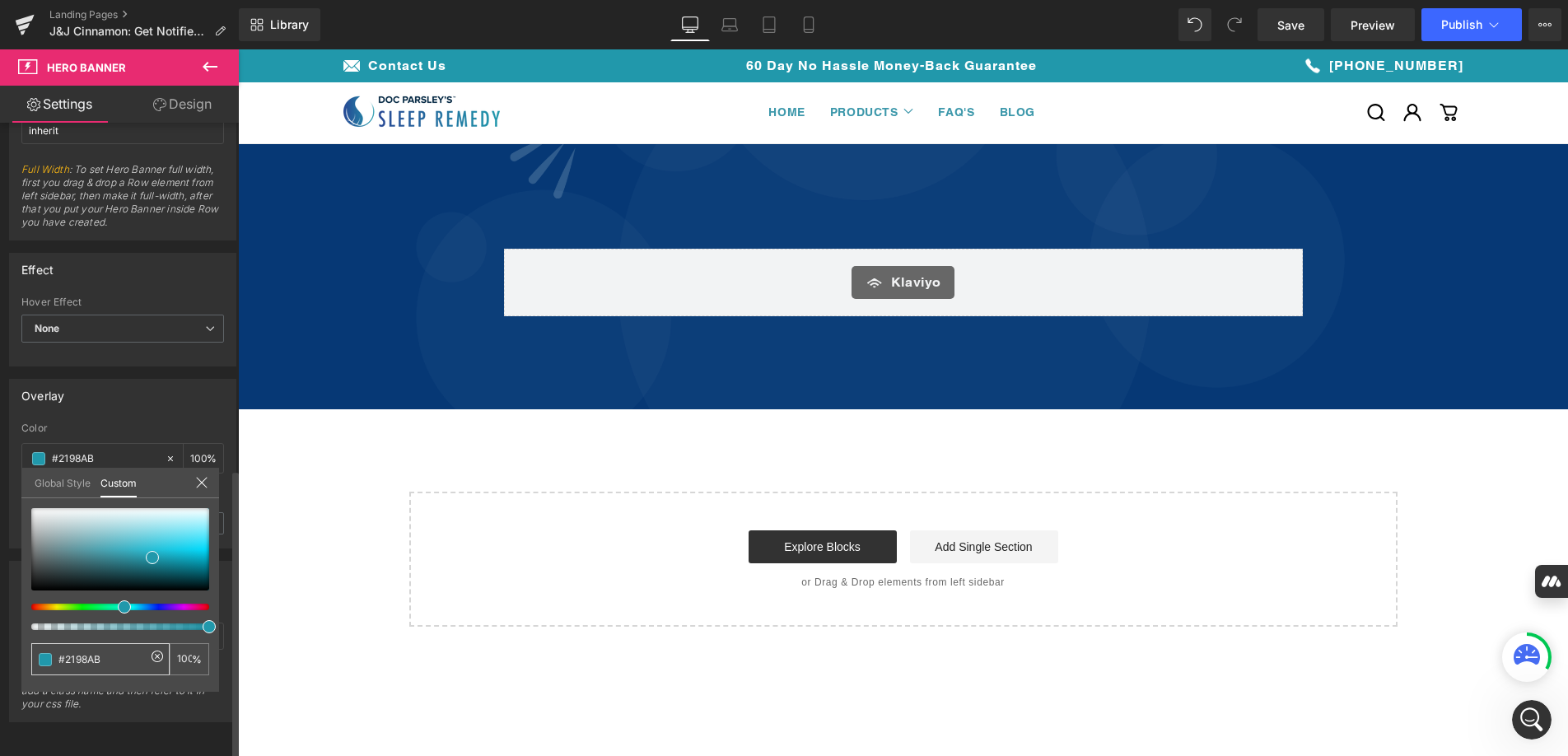
type input "#2198AB"
type input "#2198ab"
click at [955, 176] on body "Skip to content Your cart is empty Continue shopping Have an account? Log in to…" at bounding box center [903, 660] width 1330 height 1222
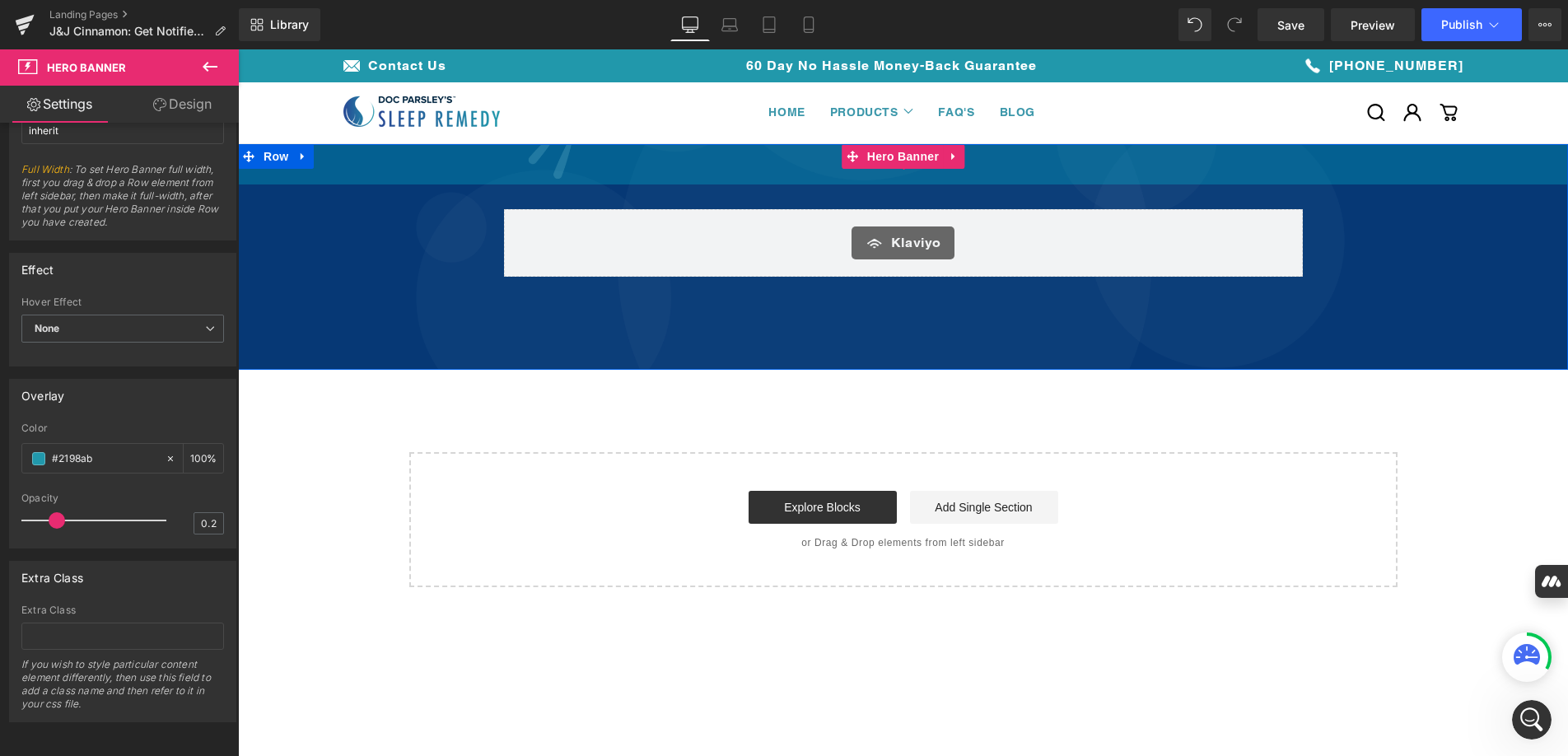
drag, startPoint x: 956, startPoint y: 211, endPoint x: 954, endPoint y: 172, distance: 39.1
click at [954, 172] on div "49px" at bounding box center [903, 164] width 1330 height 40
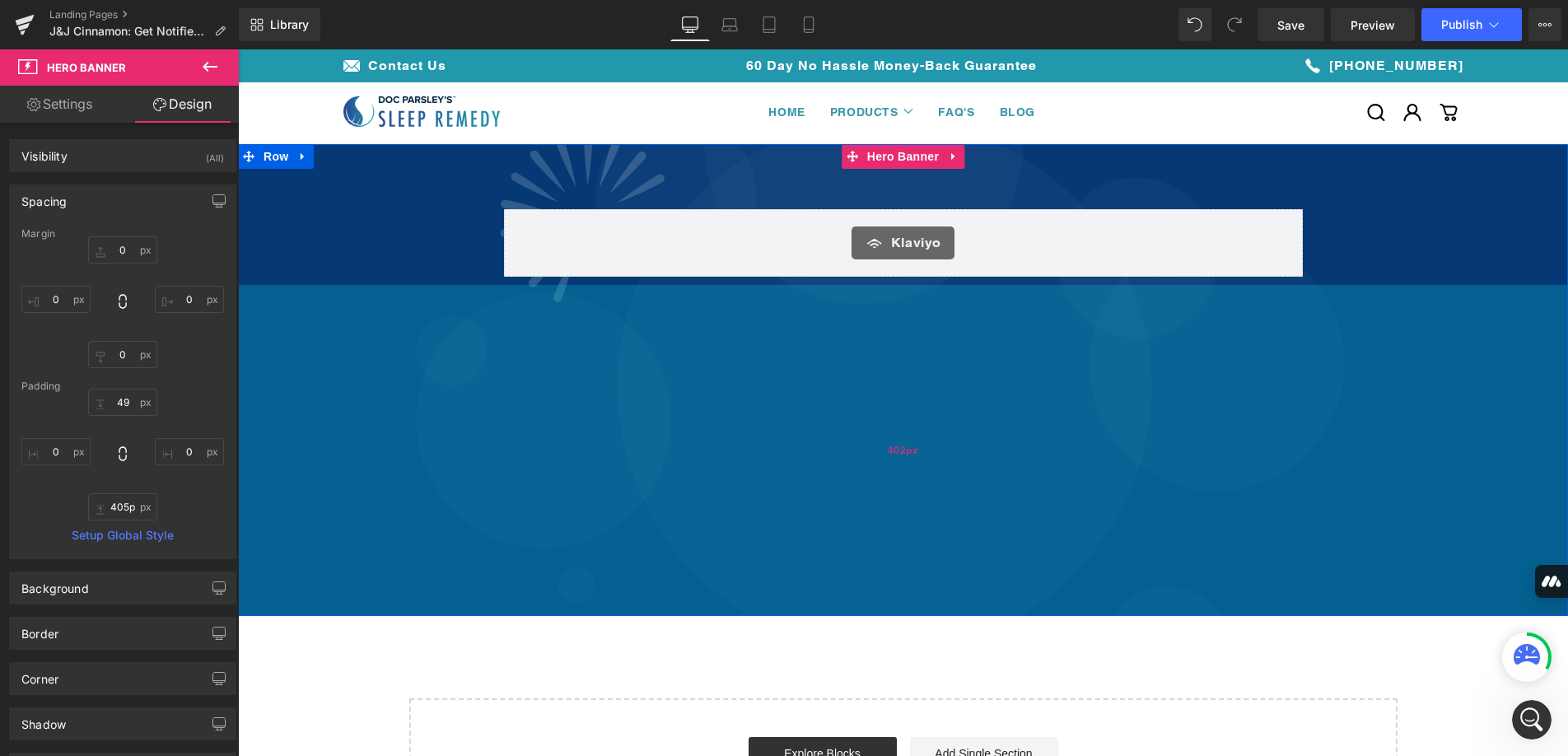
type input "406px"
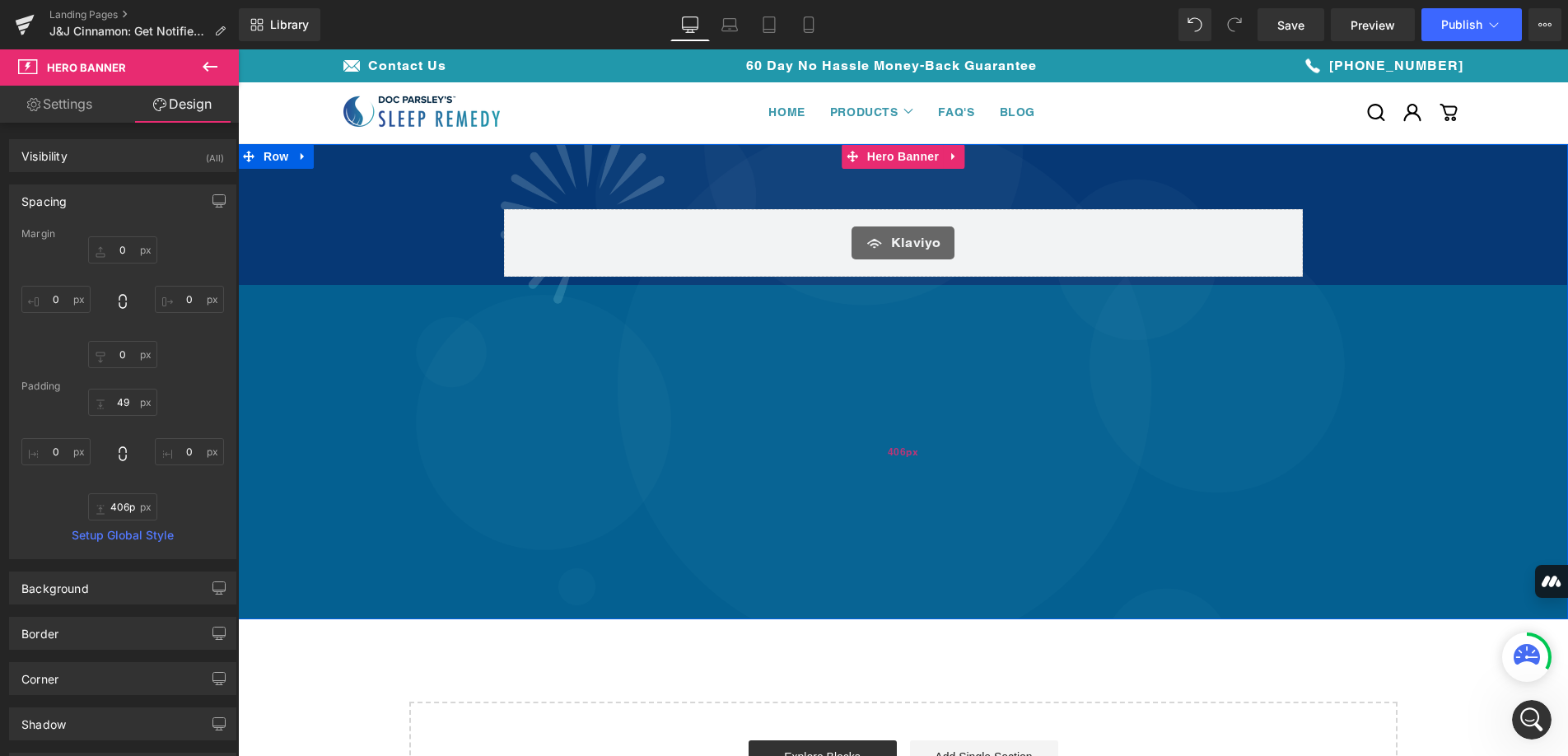
drag, startPoint x: 1028, startPoint y: 354, endPoint x: 1031, endPoint y: 604, distance: 250.0
click at [1031, 604] on div "406px" at bounding box center [903, 452] width 1330 height 335
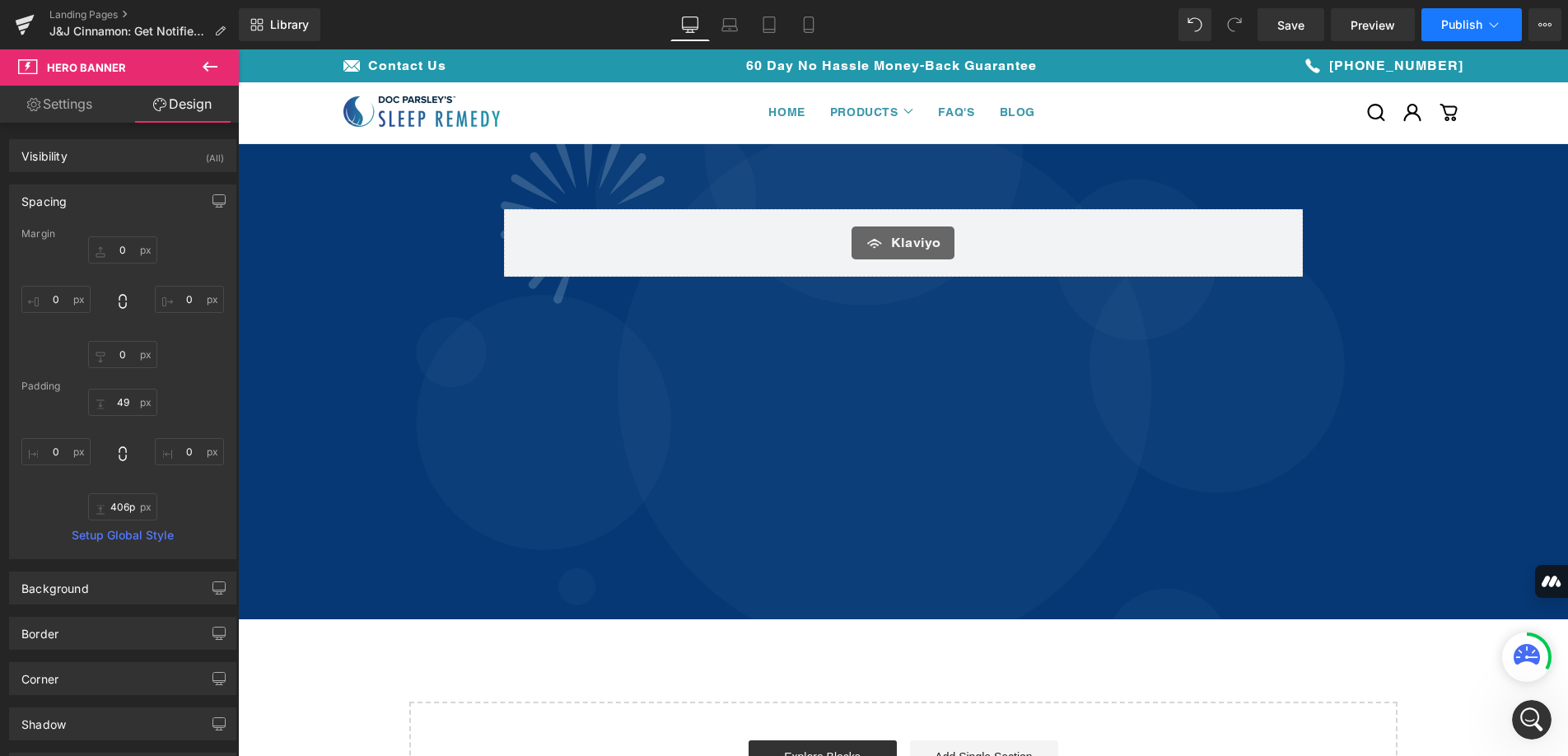
click at [1453, 18] on span "Publish" at bounding box center [1462, 24] width 41 height 13
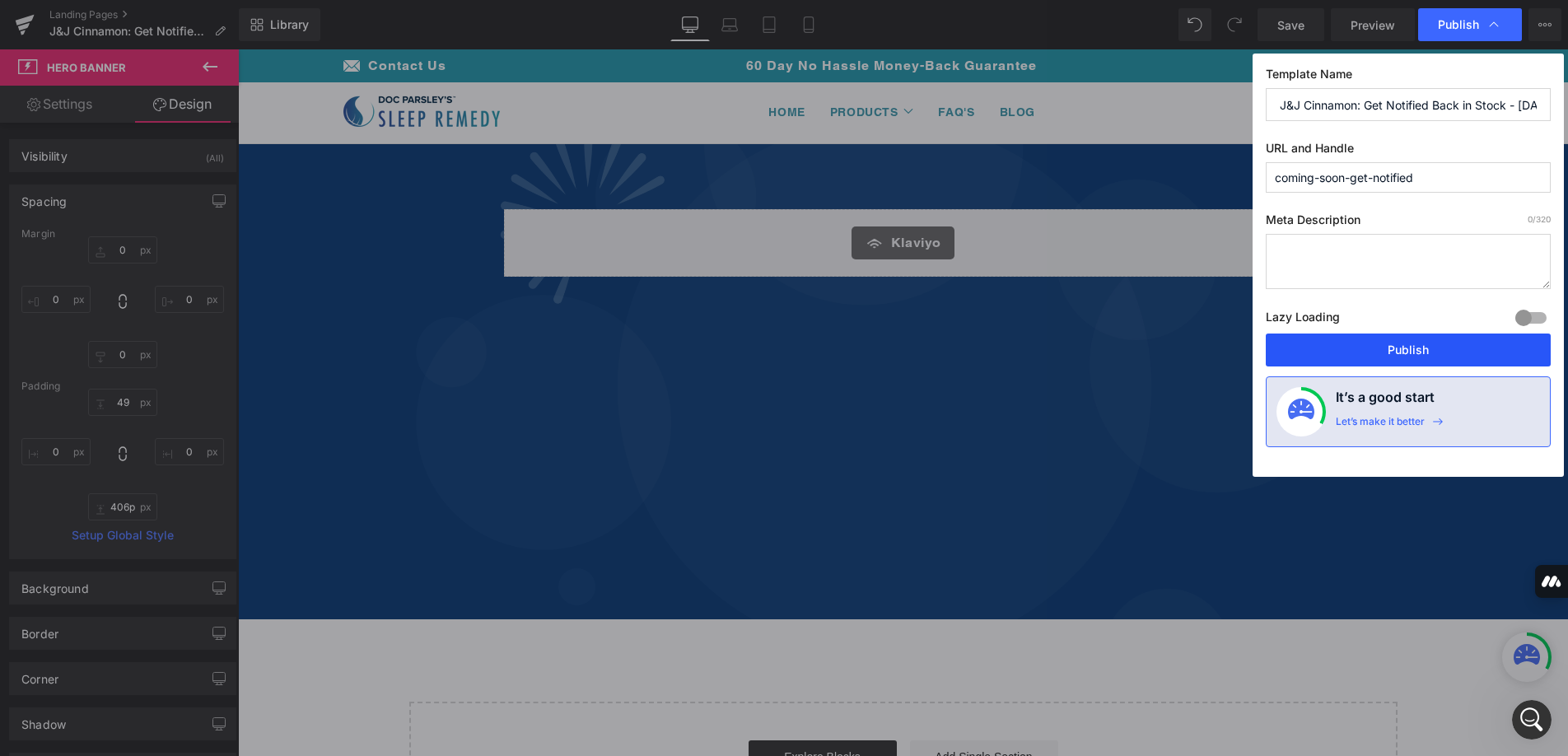
click at [1410, 342] on button "Publish" at bounding box center [1408, 350] width 285 height 33
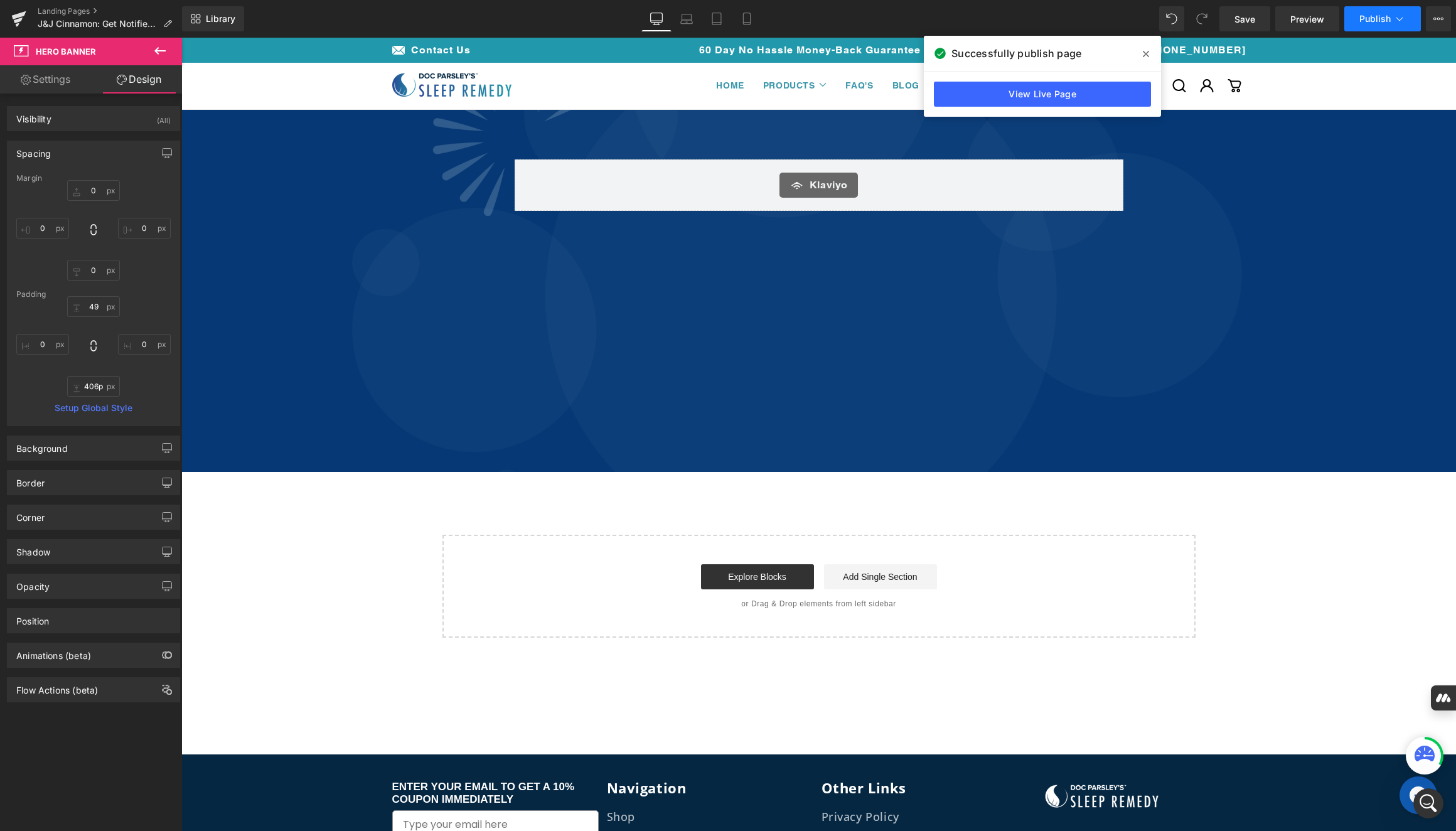
click at [1194, 15] on icon at bounding box center [1399, 18] width 12 height 12
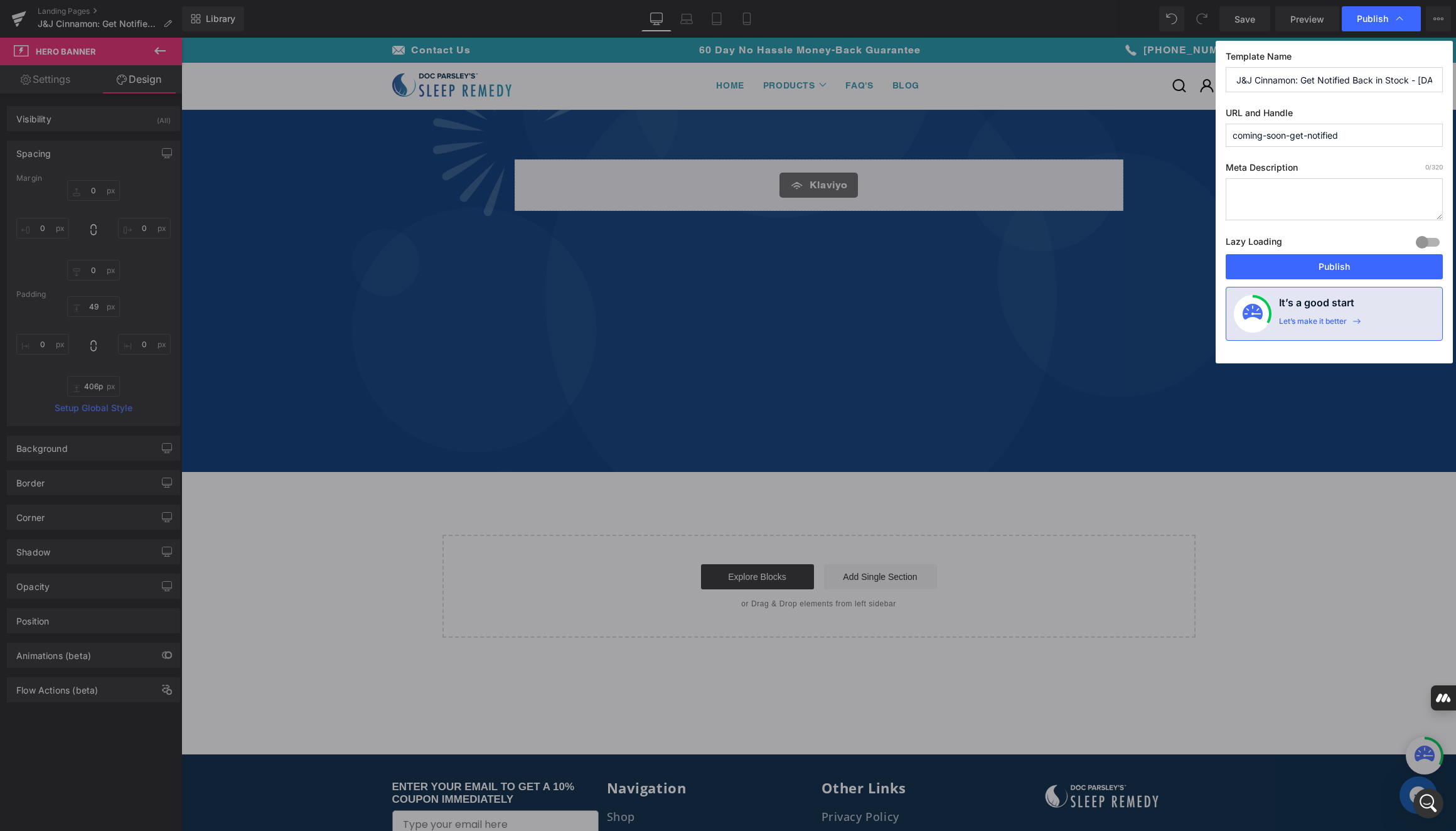
click at [1194, 137] on input "coming-soon-get-notified" at bounding box center [1334, 135] width 217 height 23
